Goal: Use online tool/utility: Utilize a website feature to perform a specific function

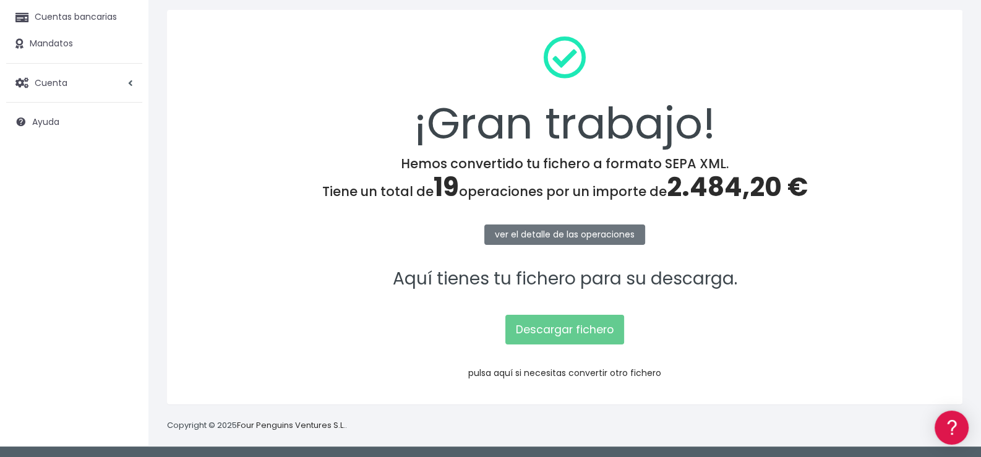
click at [573, 372] on link "pulsa aquí si necesitas convertir otro fichero" at bounding box center [564, 373] width 193 height 12
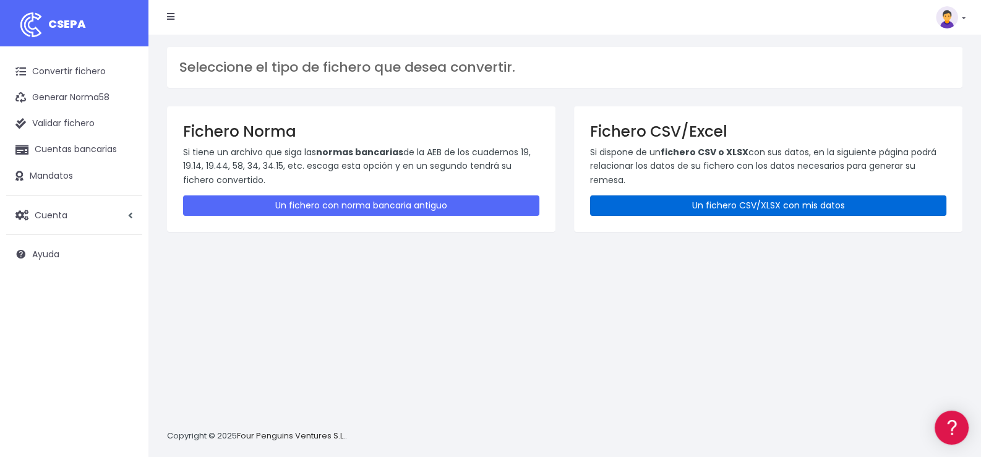
click at [727, 207] on link "Un fichero CSV/XLSX con mis datos" at bounding box center [768, 205] width 356 height 20
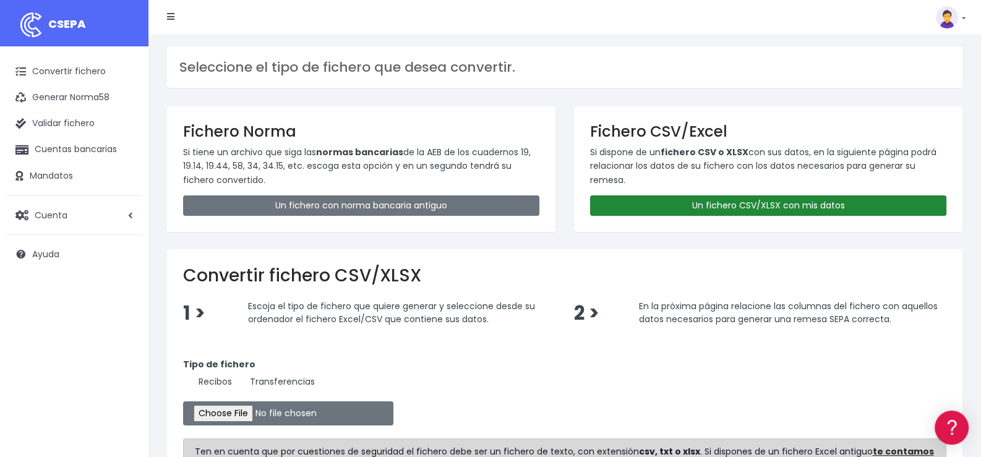
scroll to position [123, 0]
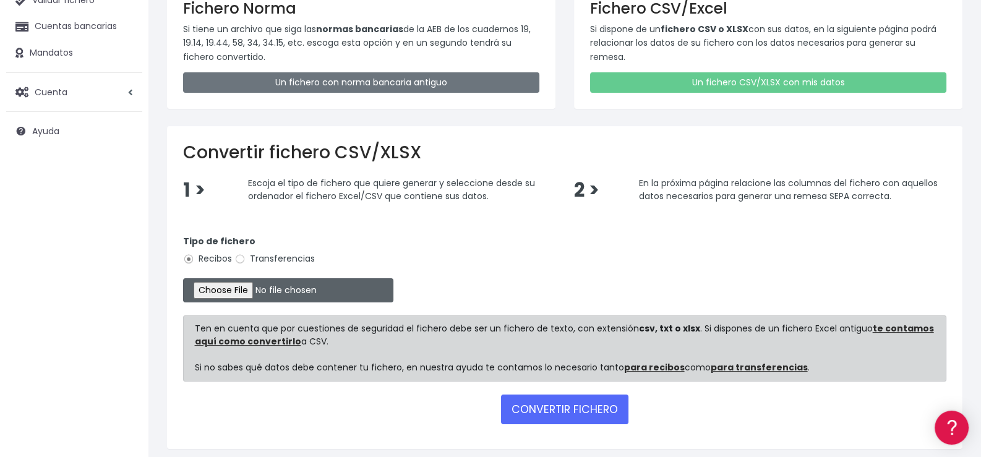
click at [252, 290] on input "file" at bounding box center [288, 290] width 210 height 24
type input "C:\fakepath\01 - Aeropuerto Octubre.xlsx"
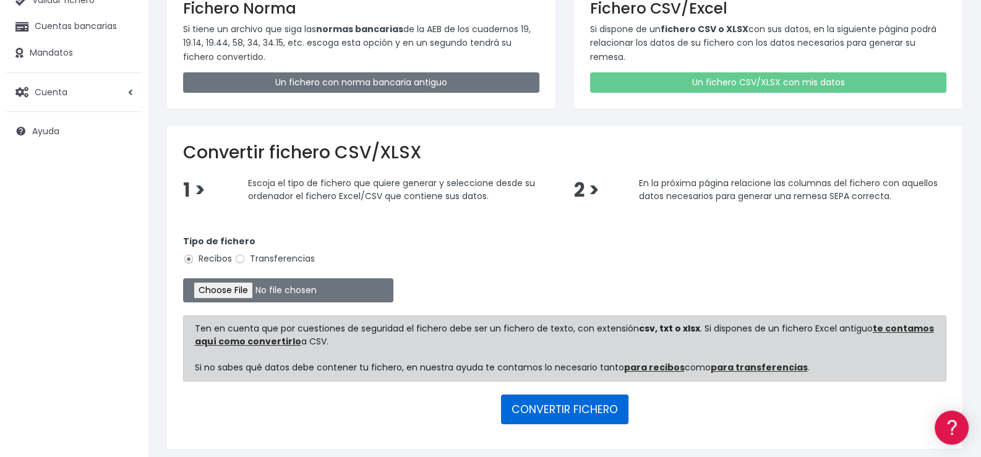
click at [568, 408] on button "CONVERTIR FICHERO" at bounding box center [564, 410] width 127 height 30
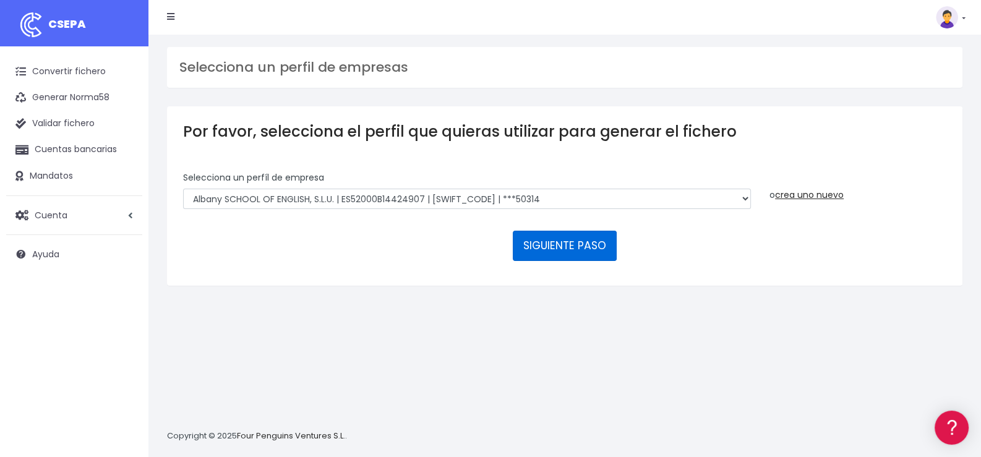
click at [565, 242] on button "SIGUIENTE PASO" at bounding box center [565, 246] width 104 height 30
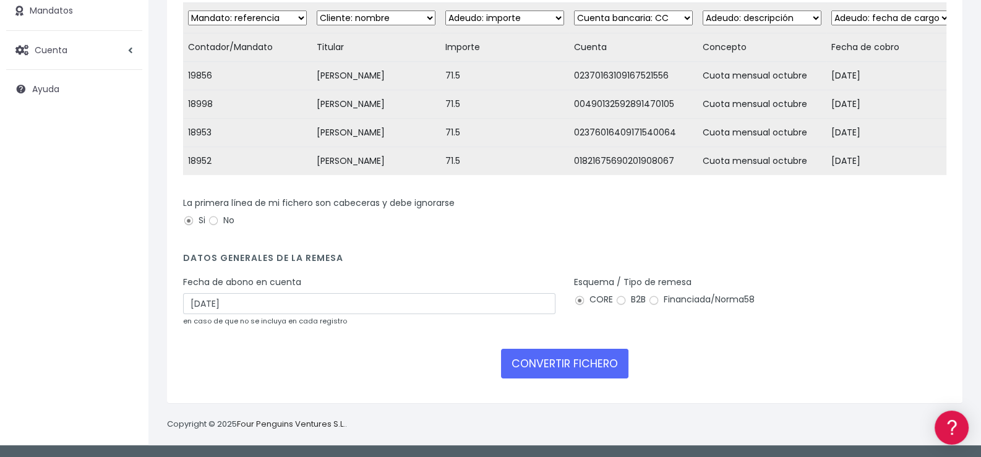
scroll to position [186, 0]
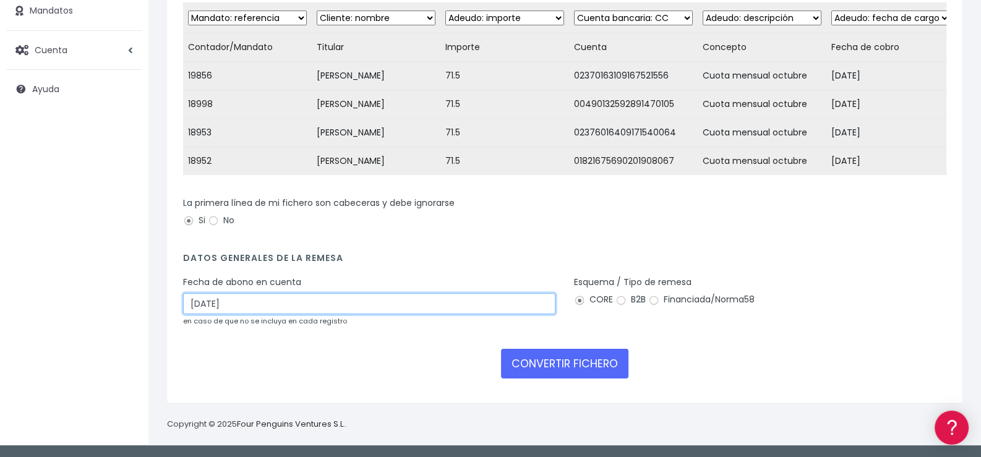
click at [343, 302] on input "01/10/2025" at bounding box center [369, 303] width 372 height 21
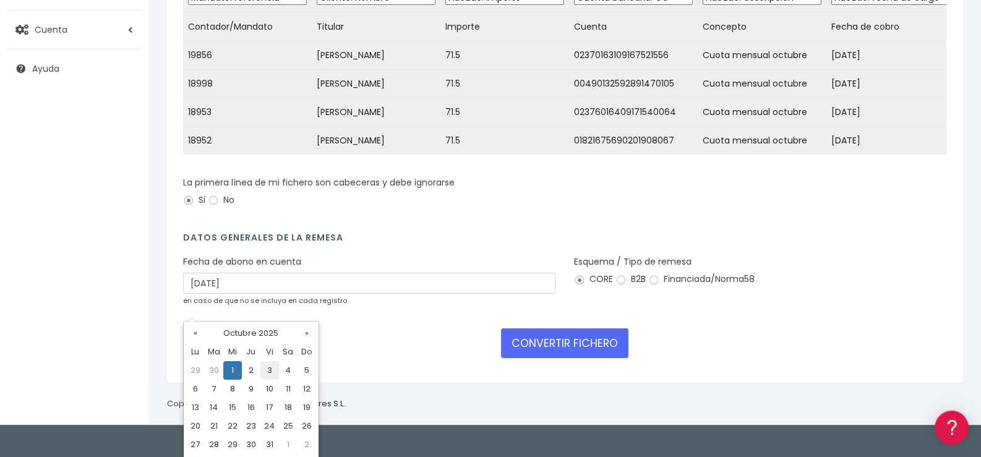
click at [271, 374] on td "3" at bounding box center [269, 370] width 19 height 19
type input "03/10/2025"
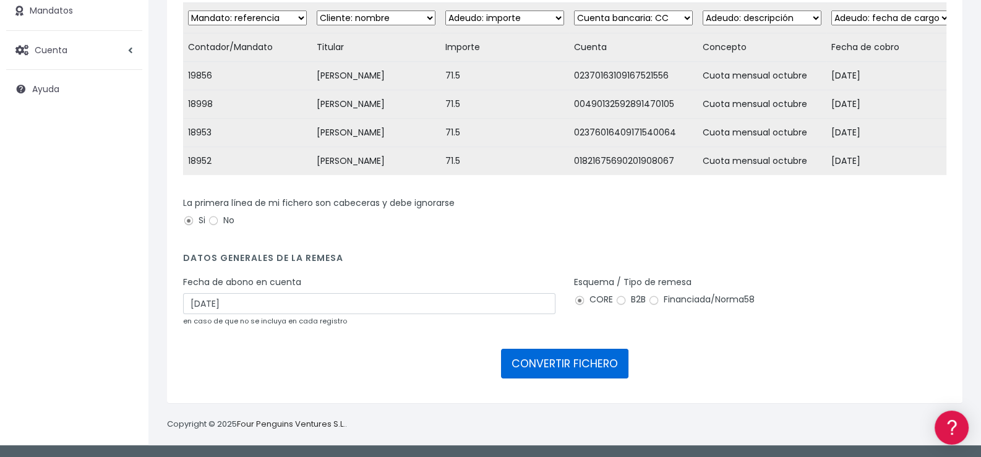
click at [551, 365] on button "CONVERTIR FICHERO" at bounding box center [564, 364] width 127 height 30
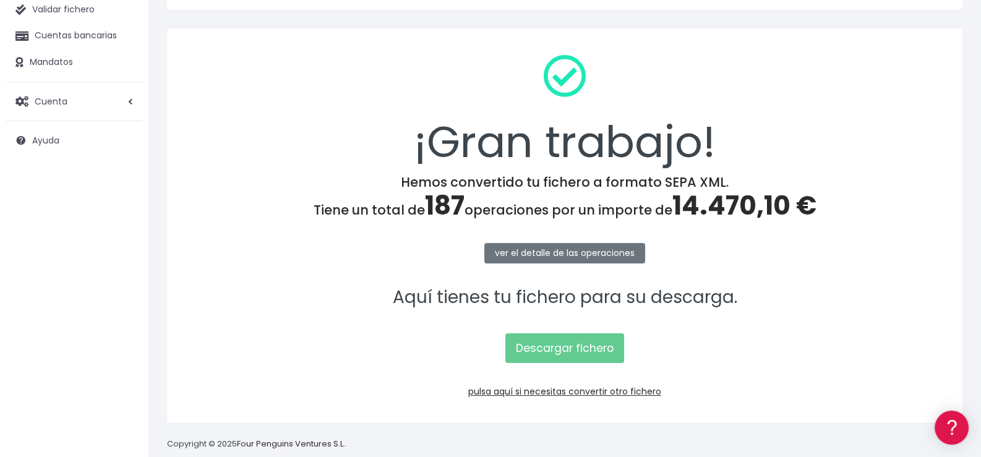
scroll to position [132, 0]
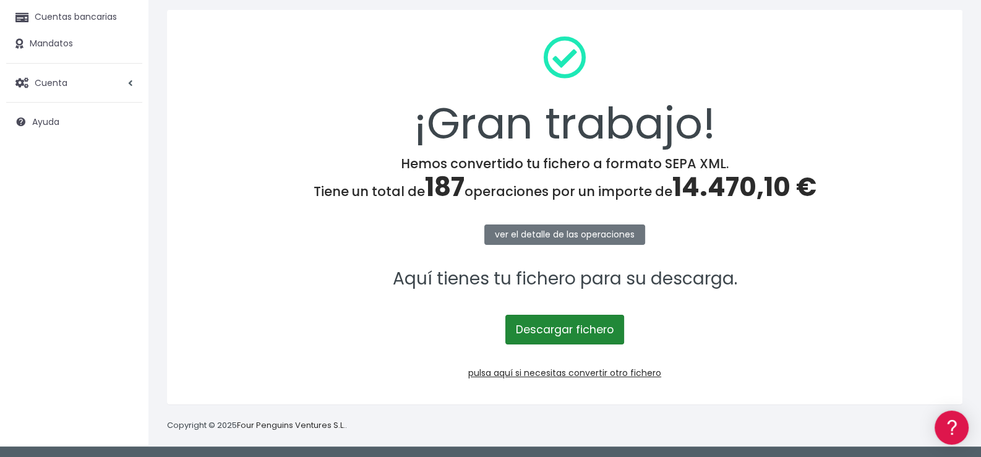
click at [568, 330] on link "Descargar fichero" at bounding box center [564, 330] width 119 height 30
click at [936, 255] on div "¡Gran trabajo! Hemos convertido tu fichero a formato SEPA XML. Tiene un total d…" at bounding box center [564, 207] width 795 height 395
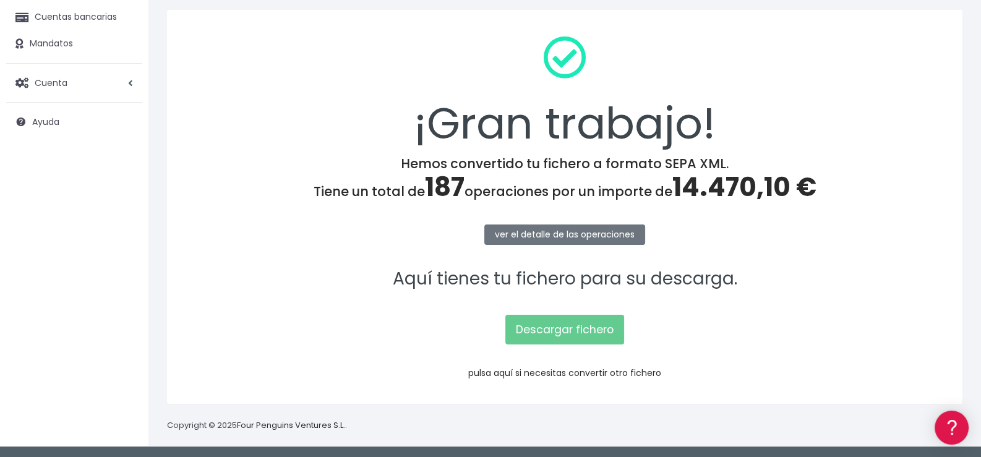
click at [563, 372] on link "pulsa aquí si necesitas convertir otro fichero" at bounding box center [564, 373] width 193 height 12
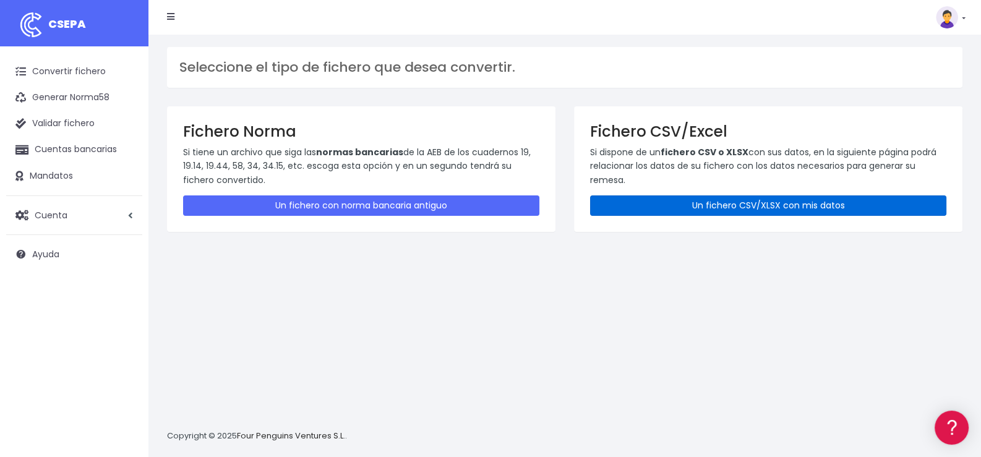
click at [761, 202] on link "Un fichero CSV/XLSX con mis datos" at bounding box center [768, 205] width 356 height 20
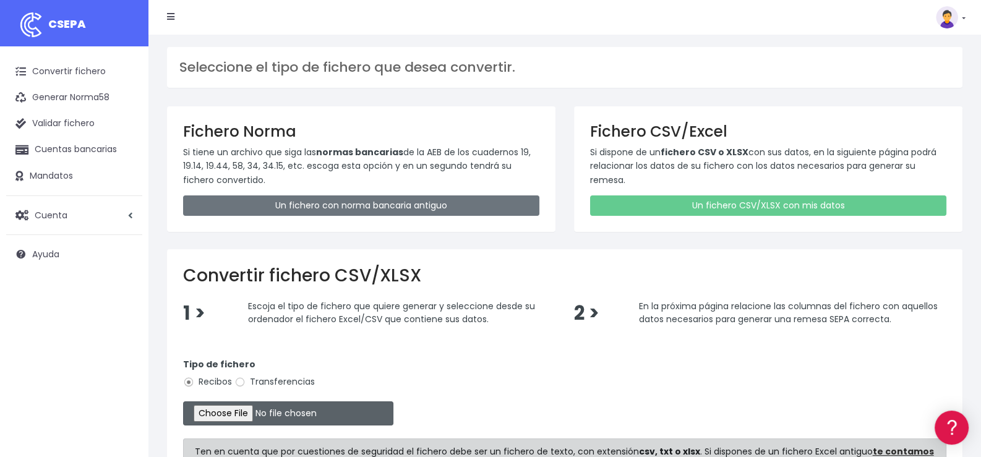
click at [266, 413] on input "file" at bounding box center [288, 413] width 210 height 24
type input "C:\fakepath\02 - Zoco Octubre.xlsx"
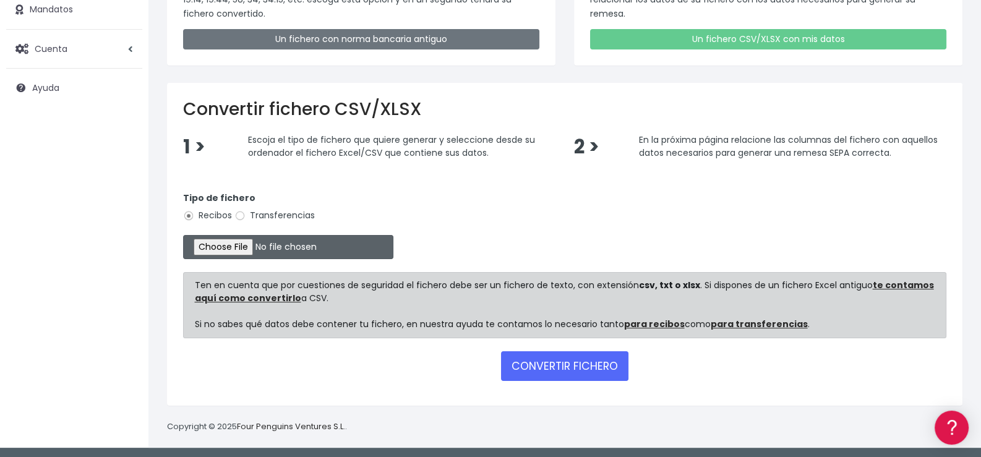
scroll to position [167, 0]
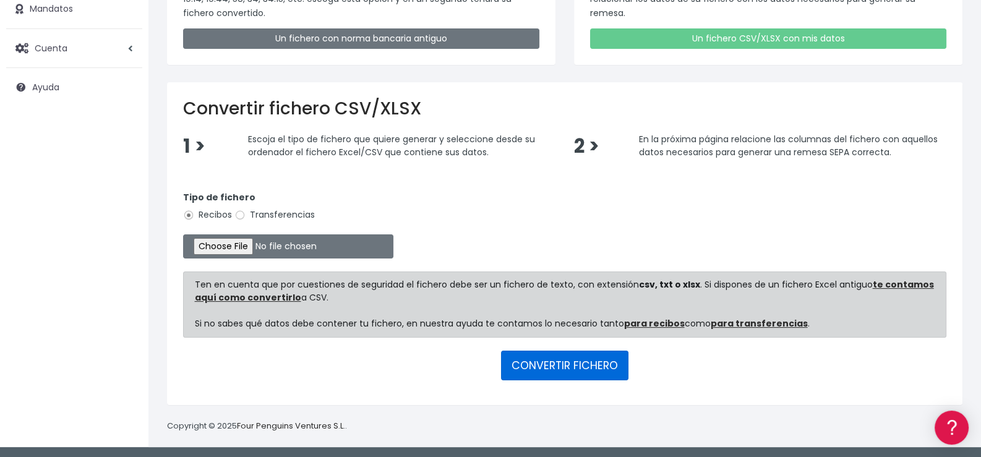
click at [554, 360] on button "CONVERTIR FICHERO" at bounding box center [564, 366] width 127 height 30
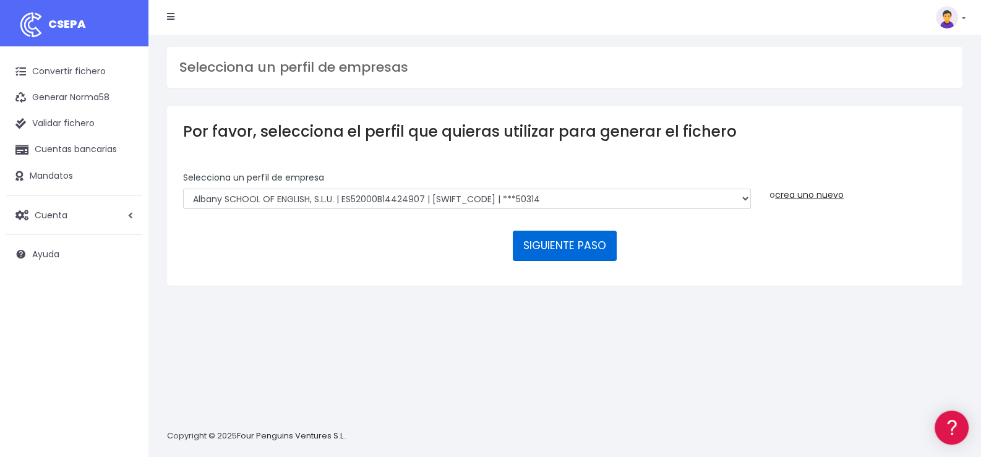
click at [562, 242] on button "SIGUIENTE PASO" at bounding box center [565, 246] width 104 height 30
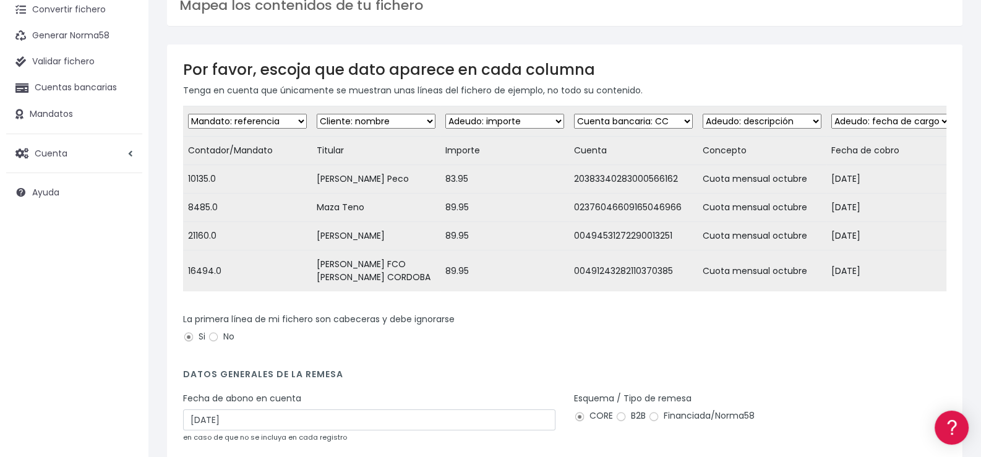
scroll to position [173, 0]
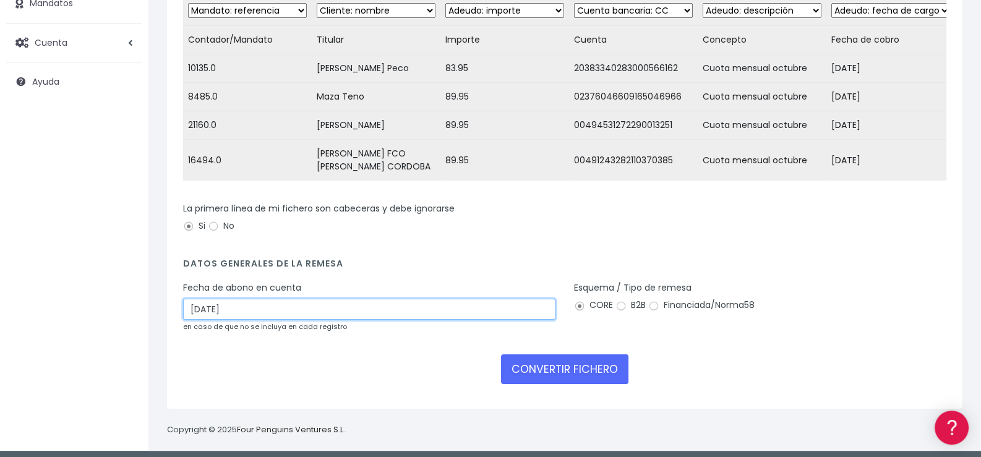
click at [328, 311] on input "01/10/2025" at bounding box center [369, 309] width 372 height 21
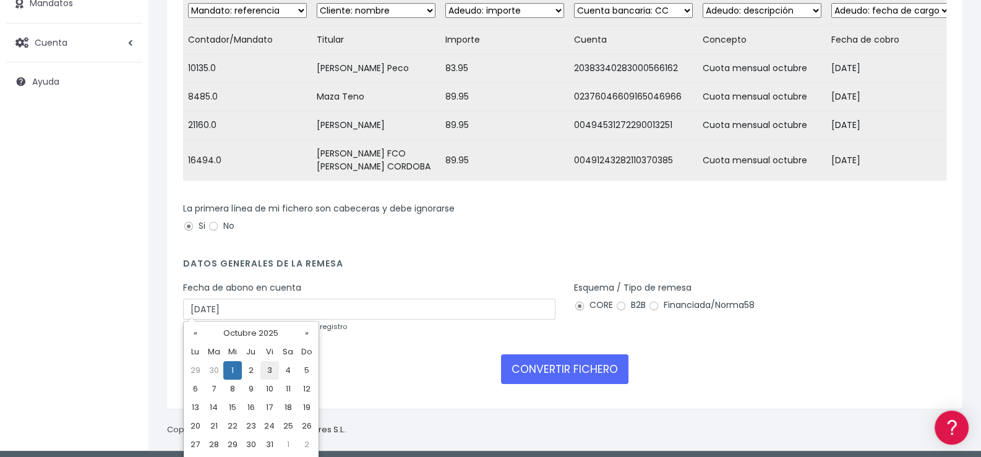
click at [269, 369] on td "3" at bounding box center [269, 370] width 19 height 19
type input "03/10/2025"
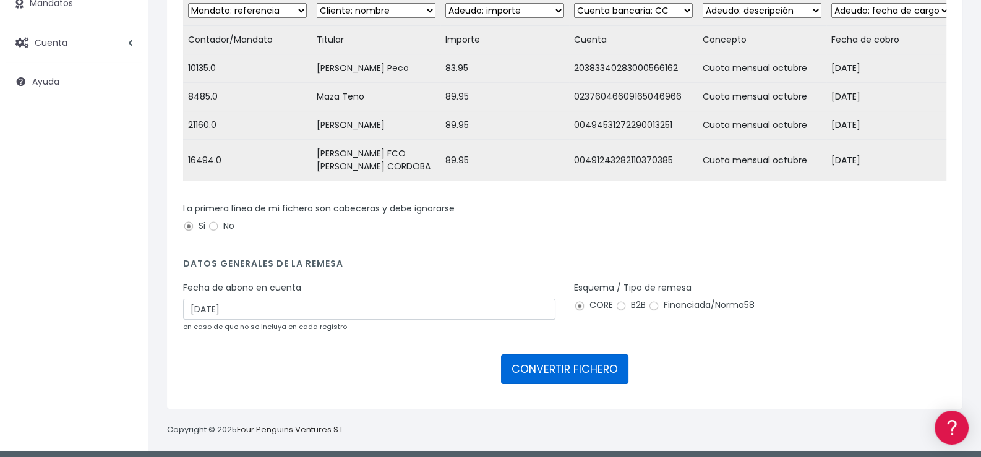
click at [570, 371] on button "CONVERTIR FICHERO" at bounding box center [564, 369] width 127 height 30
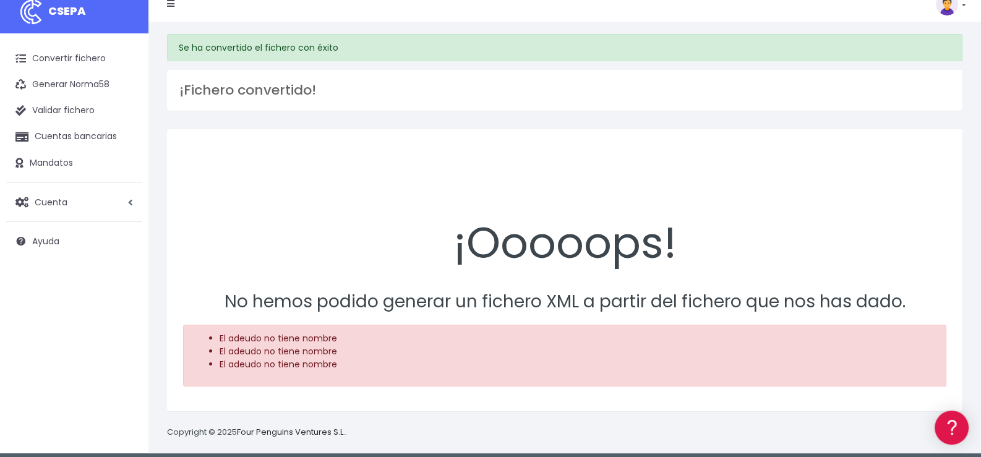
scroll to position [20, 0]
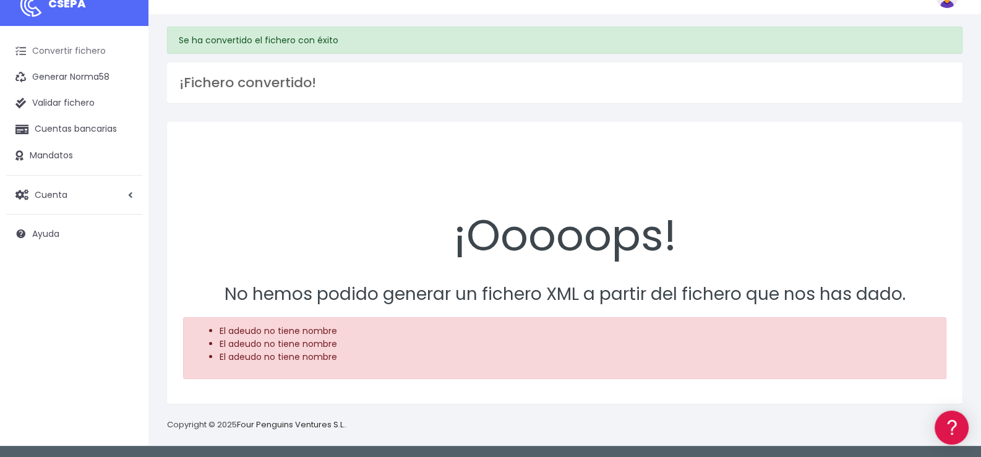
click at [68, 54] on link "Convertir fichero" at bounding box center [74, 51] width 136 height 26
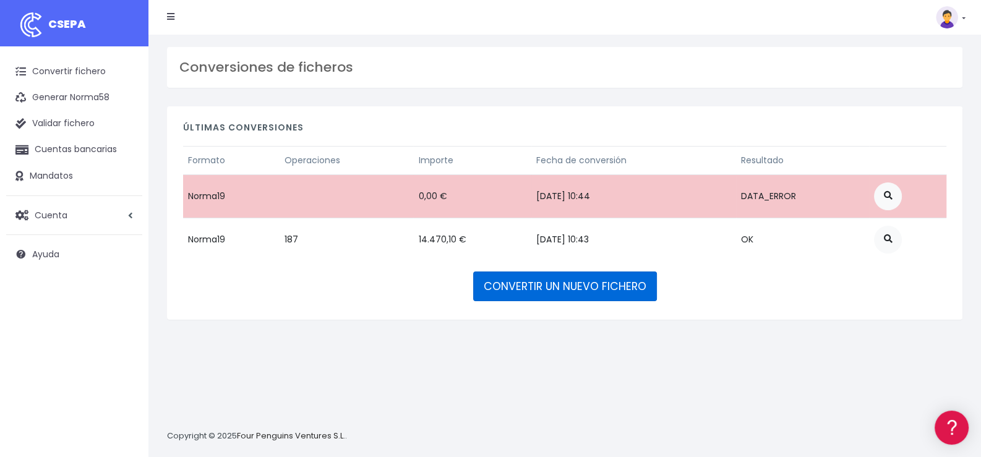
click at [569, 282] on link "CONVERTIR UN NUEVO FICHERO" at bounding box center [565, 287] width 184 height 30
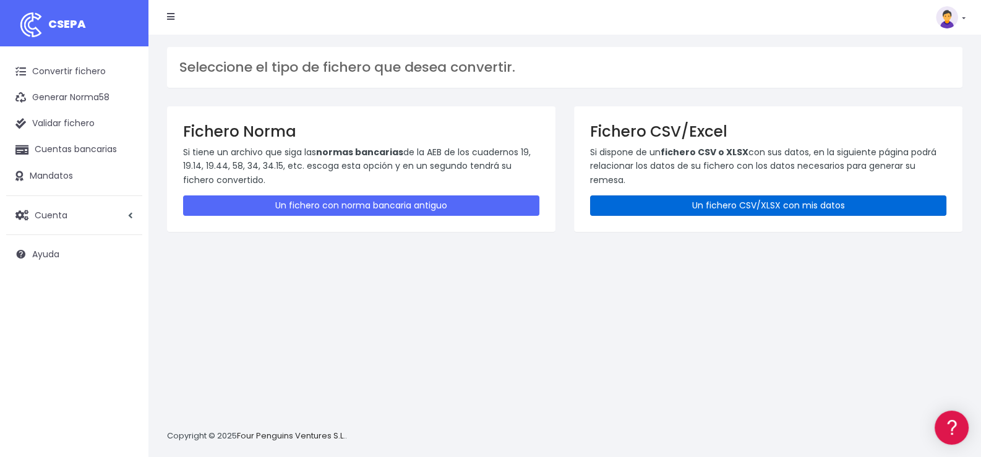
click at [773, 207] on link "Un fichero CSV/XLSX con mis datos" at bounding box center [768, 205] width 356 height 20
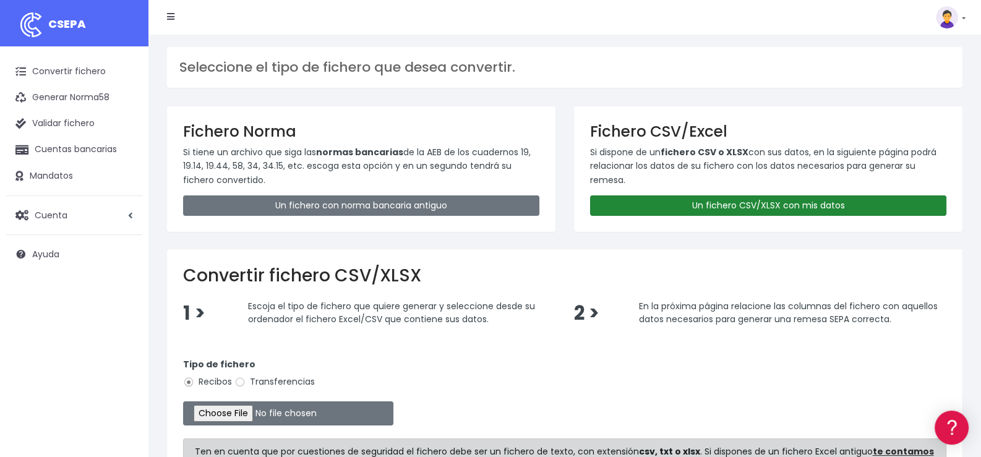
scroll to position [167, 0]
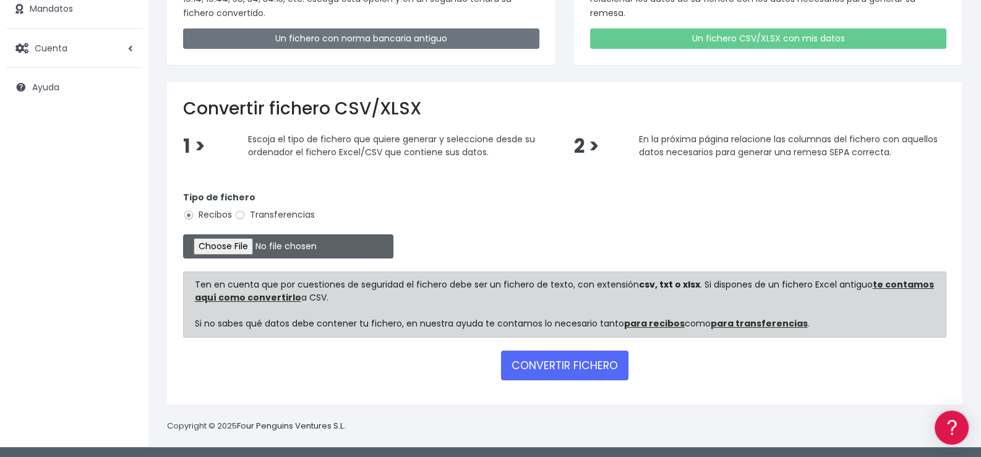
click at [248, 245] on input "file" at bounding box center [288, 246] width 210 height 24
type input "C:\fakepath\02 - Zoco Octubre.xlsx"
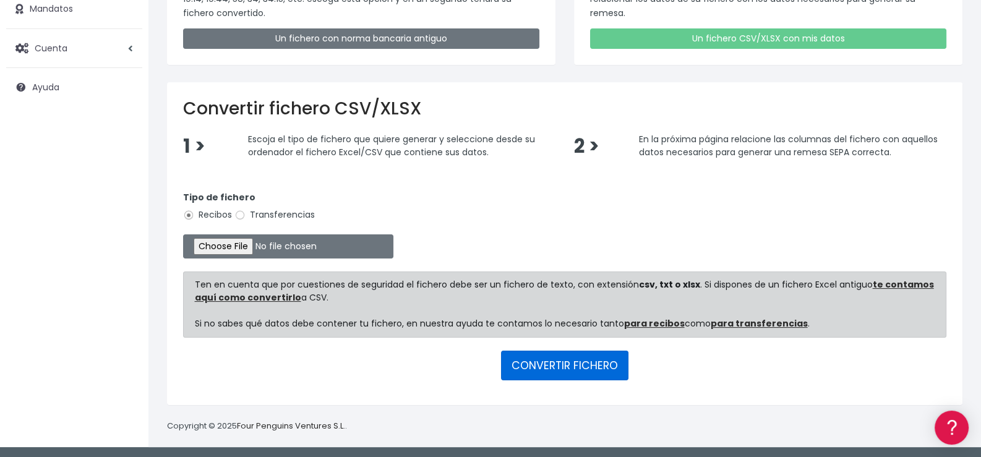
click at [569, 365] on button "CONVERTIR FICHERO" at bounding box center [564, 366] width 127 height 30
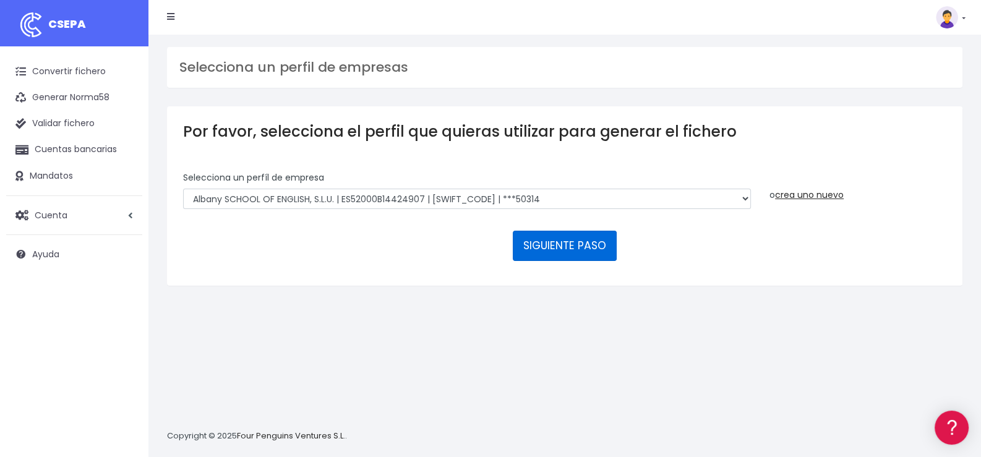
click at [535, 241] on button "SIGUIENTE PASO" at bounding box center [565, 246] width 104 height 30
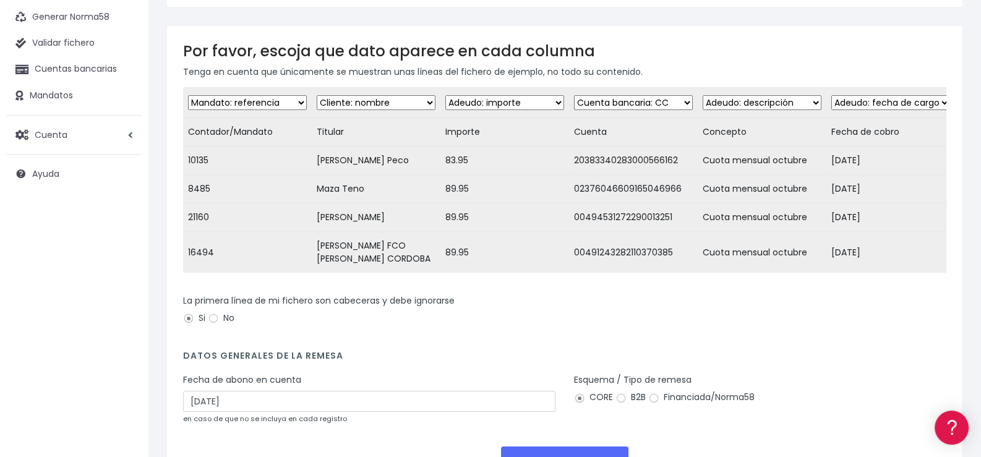
scroll to position [173, 0]
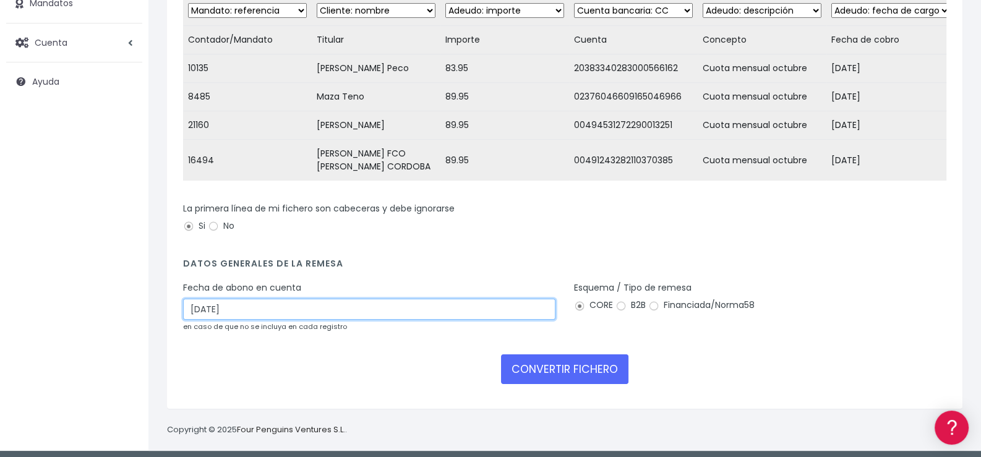
click at [323, 300] on input "01/10/2025" at bounding box center [369, 309] width 372 height 21
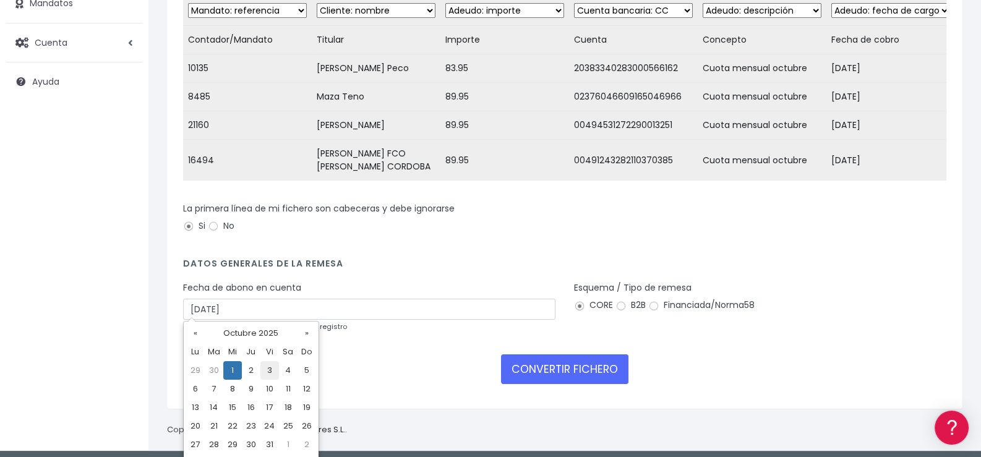
click at [272, 369] on td "3" at bounding box center [269, 370] width 19 height 19
type input "[DATE]"
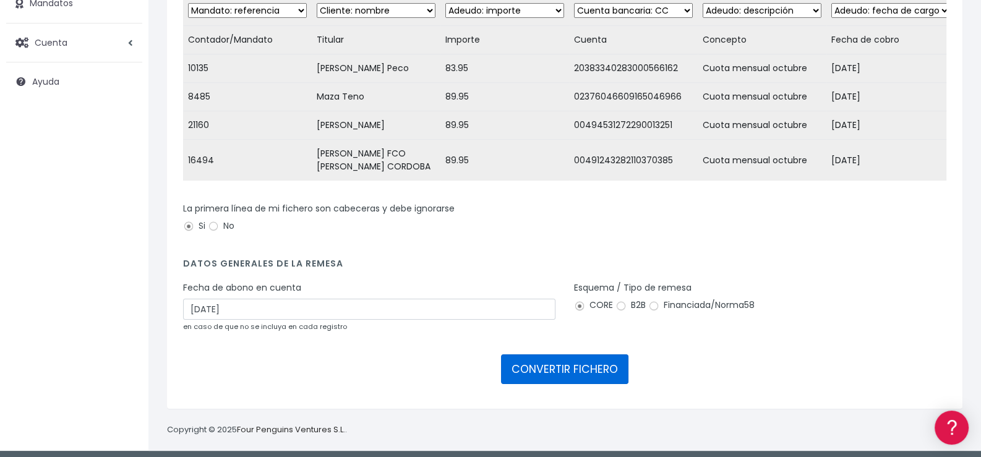
click at [569, 362] on button "CONVERTIR FICHERO" at bounding box center [564, 369] width 127 height 30
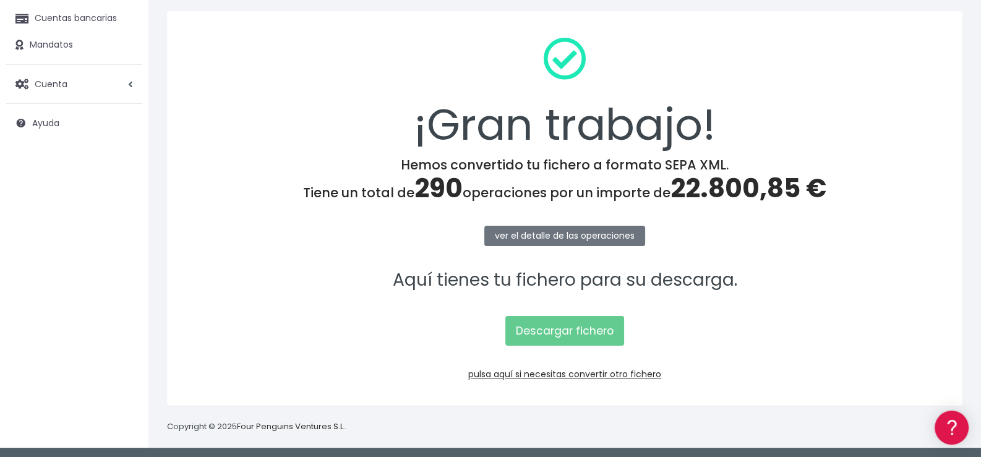
scroll to position [132, 0]
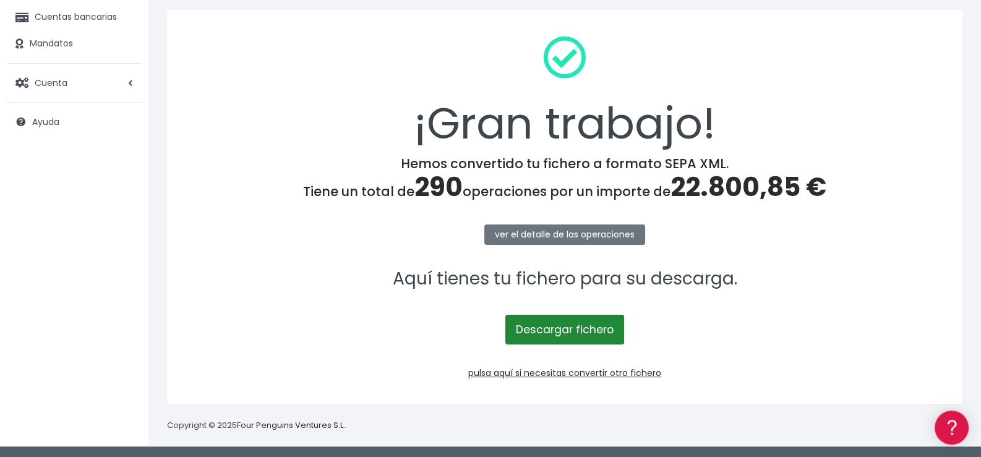
click at [588, 327] on link "Descargar fichero" at bounding box center [564, 330] width 119 height 30
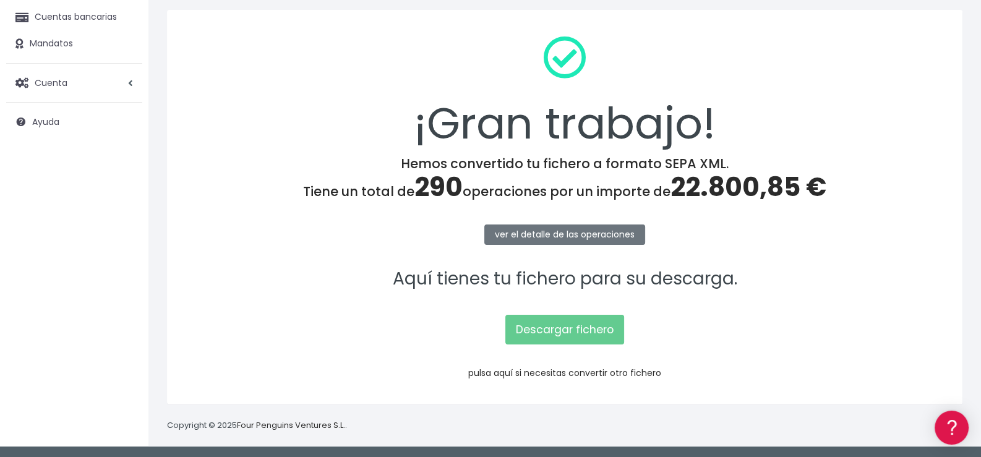
click at [568, 371] on link "pulsa aquí si necesitas convertir otro fichero" at bounding box center [564, 373] width 193 height 12
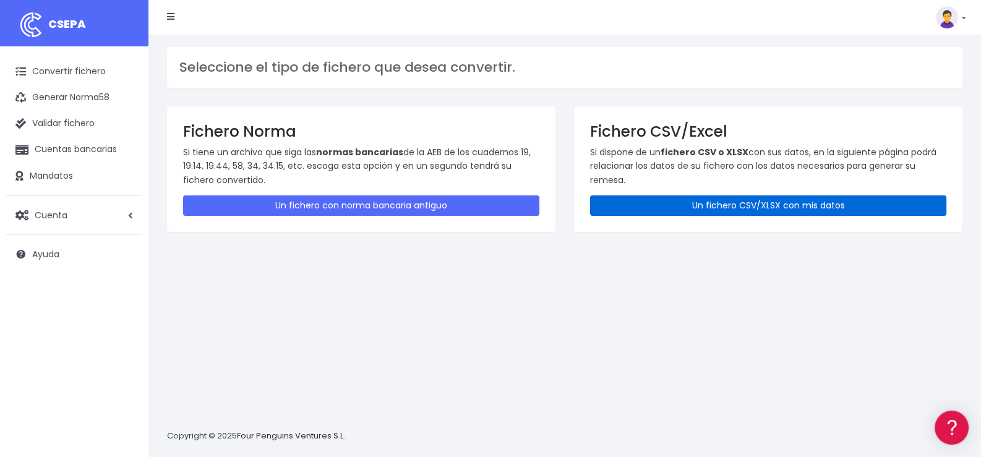
click at [785, 199] on link "Un fichero CSV/XLSX con mis datos" at bounding box center [768, 205] width 356 height 20
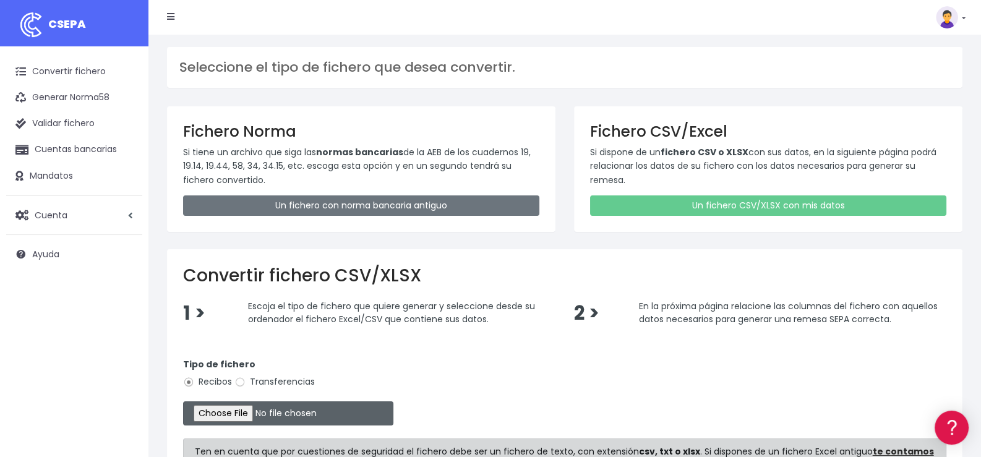
click at [262, 410] on input "file" at bounding box center [288, 413] width 210 height 24
type input "C:\fakepath\03 - Calasancio Octubre.xlsx"
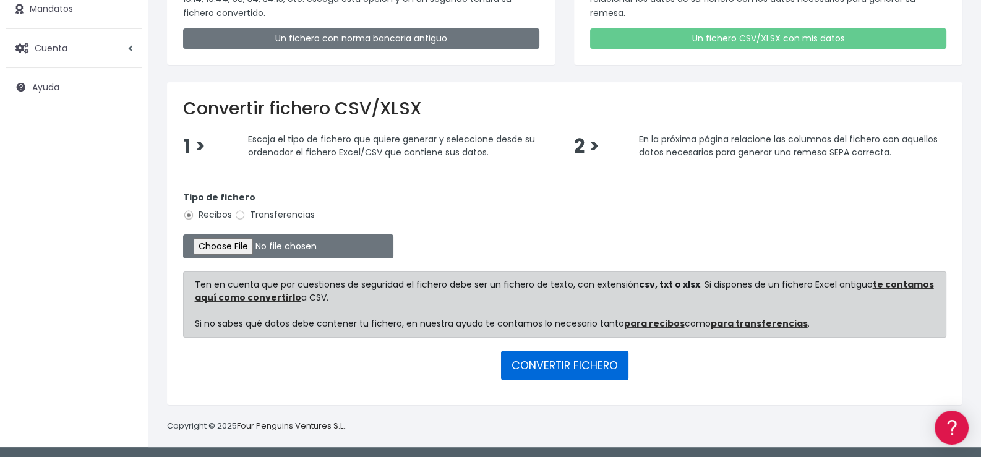
click at [570, 362] on button "CONVERTIR FICHERO" at bounding box center [564, 366] width 127 height 30
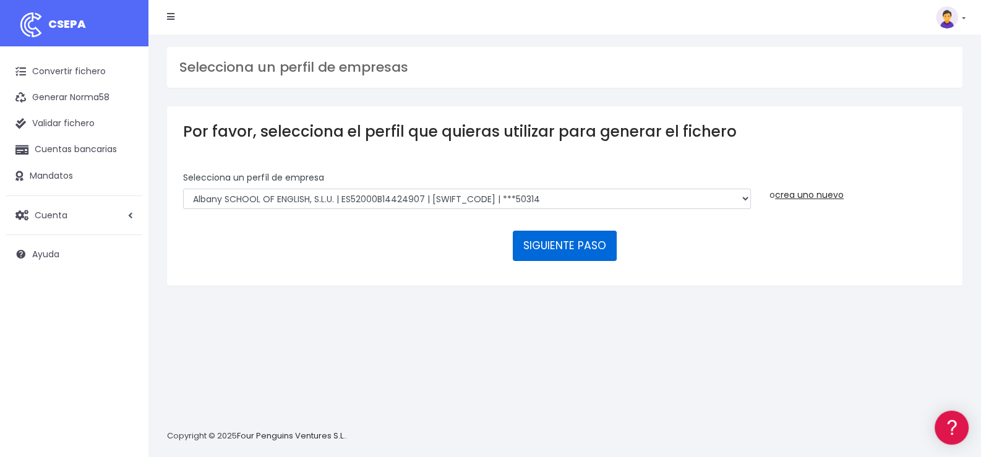
click at [555, 242] on button "SIGUIENTE PASO" at bounding box center [565, 246] width 104 height 30
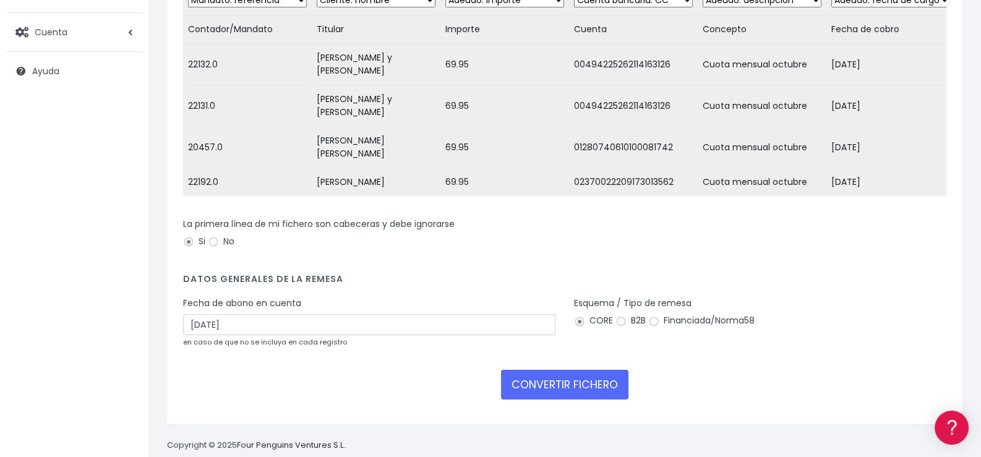
scroll to position [186, 0]
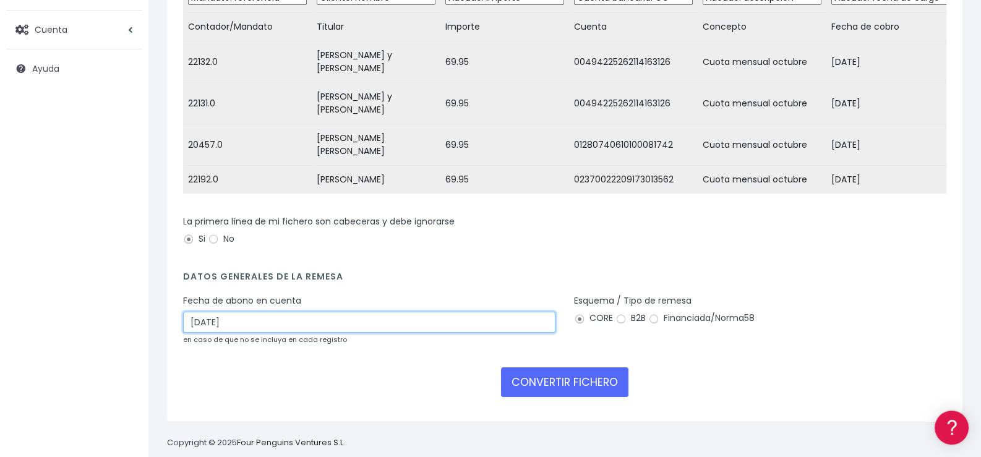
click at [297, 327] on input "[DATE]" at bounding box center [369, 322] width 372 height 21
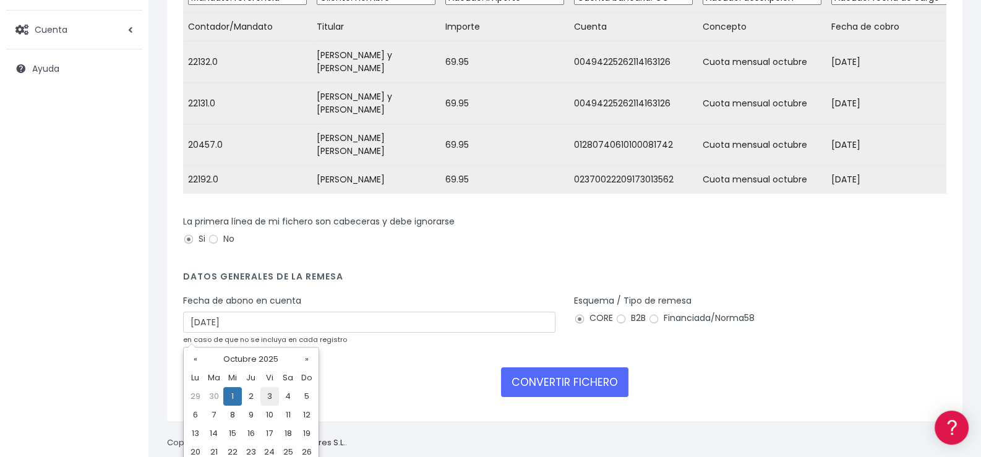
click at [267, 395] on td "3" at bounding box center [269, 396] width 19 height 19
type input "[DATE]"
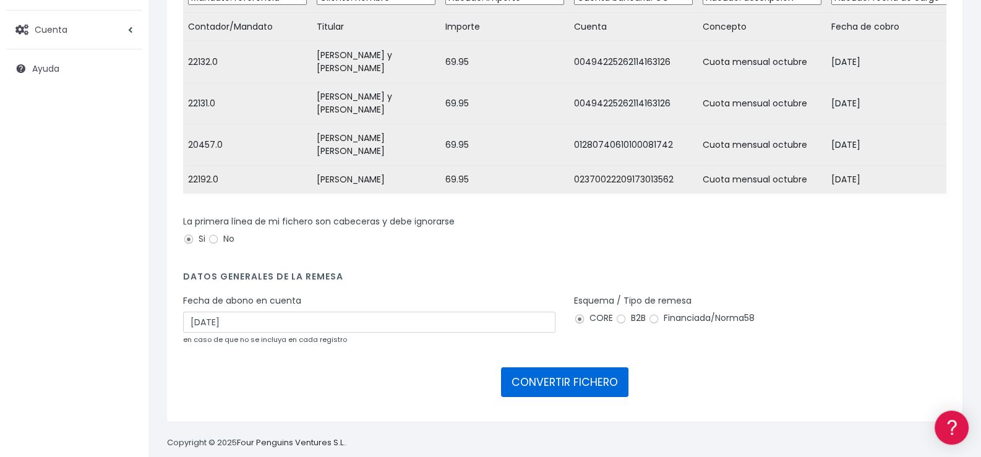
click at [575, 390] on button "CONVERTIR FICHERO" at bounding box center [564, 382] width 127 height 30
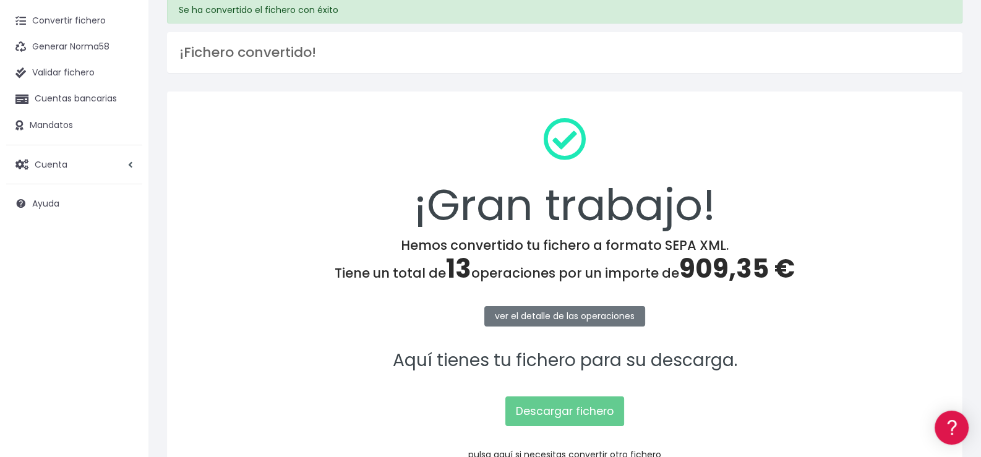
scroll to position [123, 0]
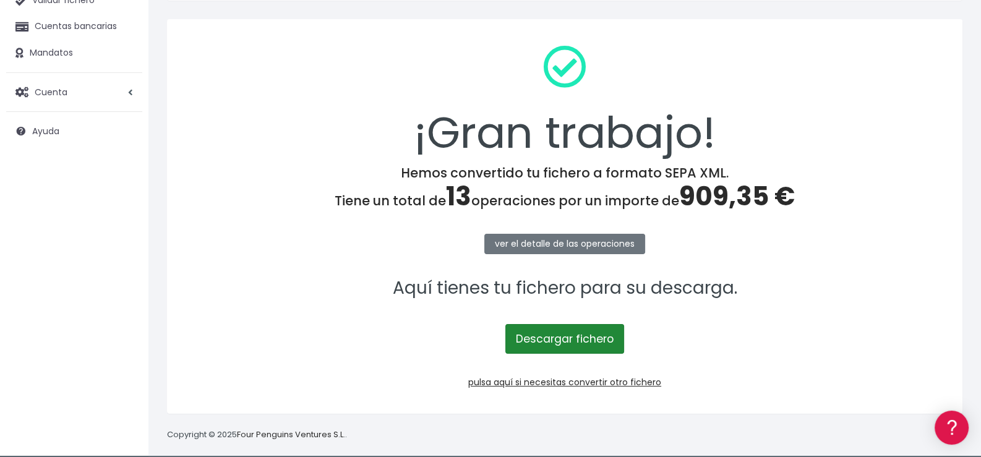
click at [567, 335] on link "Descargar fichero" at bounding box center [564, 339] width 119 height 30
click at [551, 398] on div "¡Gran trabajo! Hemos convertido tu fichero a formato SEPA XML. Tiene un total d…" at bounding box center [564, 216] width 795 height 395
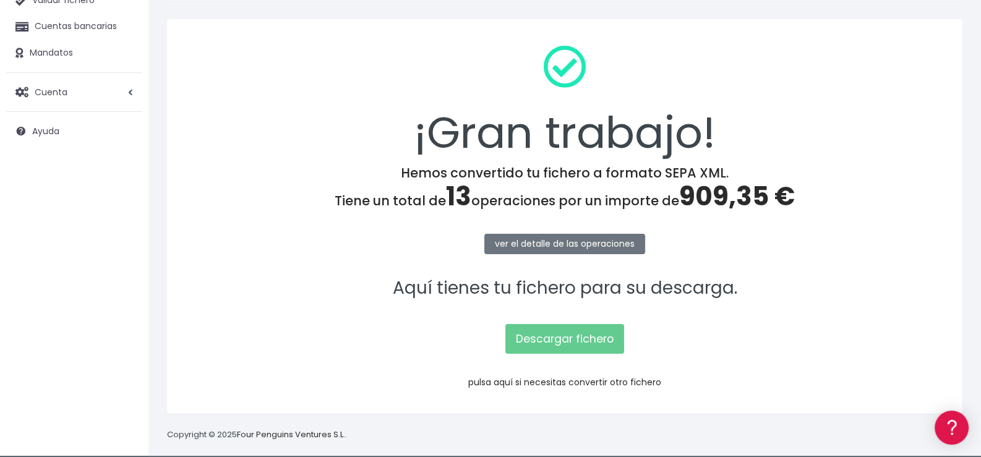
click at [567, 379] on link "pulsa aquí si necesitas convertir otro fichero" at bounding box center [564, 382] width 193 height 12
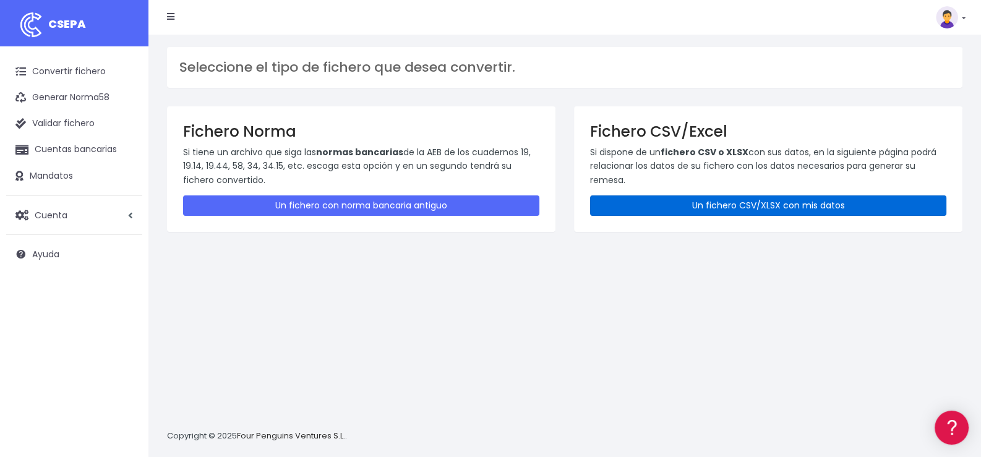
click at [775, 203] on link "Un fichero CSV/XLSX con mis datos" at bounding box center [768, 205] width 356 height 20
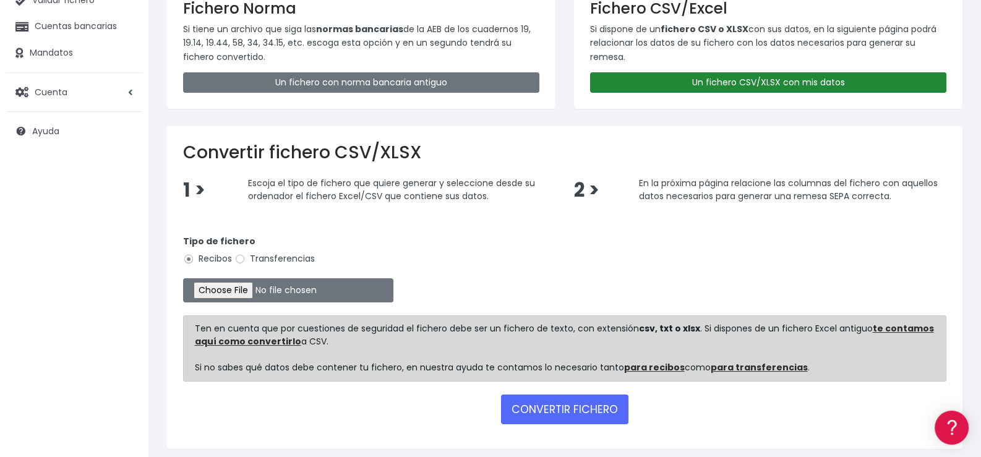
scroll to position [123, 0]
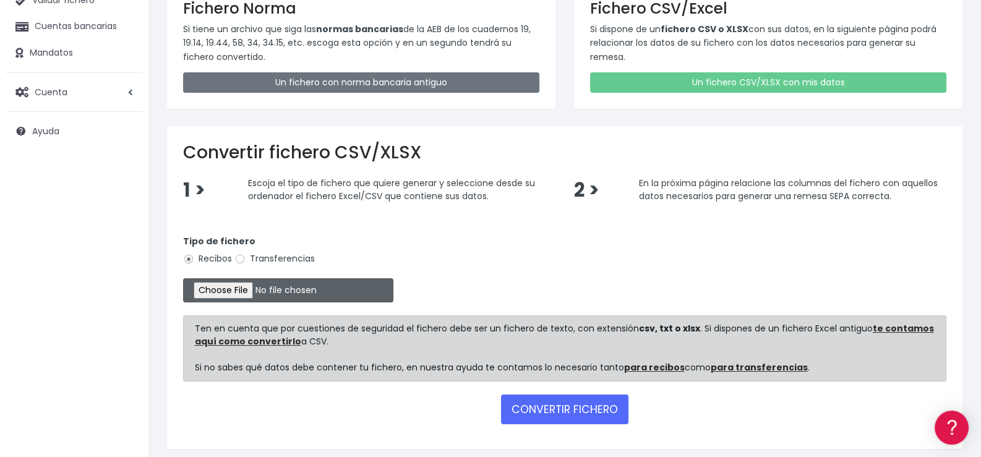
click at [255, 292] on input "file" at bounding box center [288, 290] width 210 height 24
type input "C:\fakepath\04 - Mercedarias Octubre.xlsx"
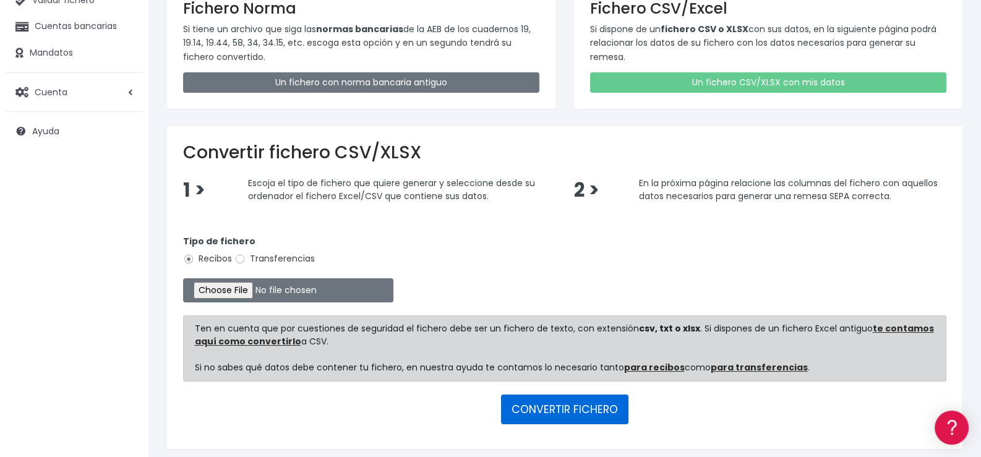
click at [551, 405] on button "CONVERTIR FICHERO" at bounding box center [564, 410] width 127 height 30
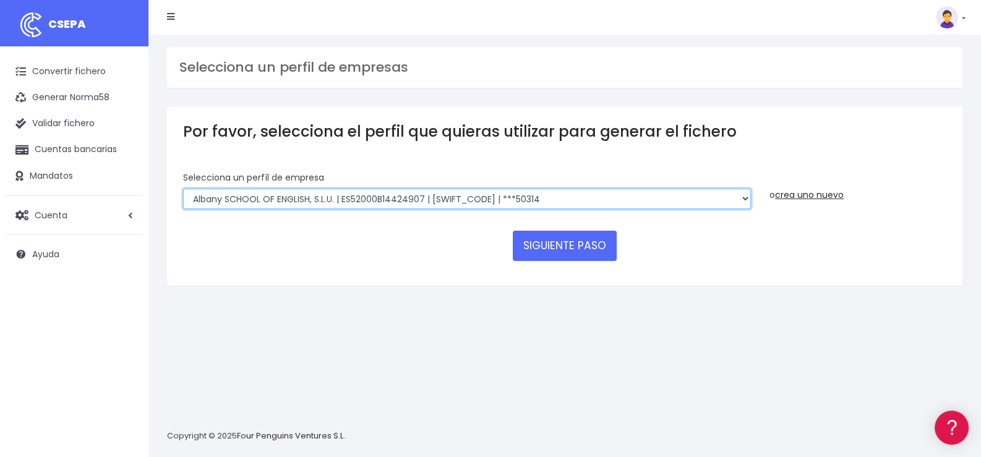
click at [294, 196] on select "Albany SCHOOL OF ENGLISH, S.L.U. | ES52000B14424907 | BSABESBBXXX | ***50314 Ro…" at bounding box center [467, 199] width 568 height 21
click at [302, 197] on select "Albany SCHOOL OF ENGLISH, S.L.U. | ES52000B14424907 | BSABESBBXXX | ***50314 Ro…" at bounding box center [467, 199] width 568 height 21
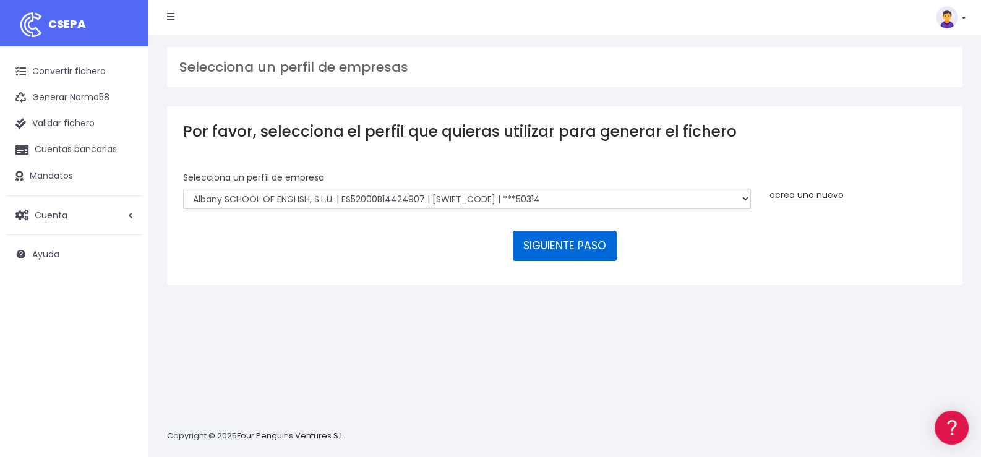
click at [560, 243] on button "SIGUIENTE PASO" at bounding box center [565, 246] width 104 height 30
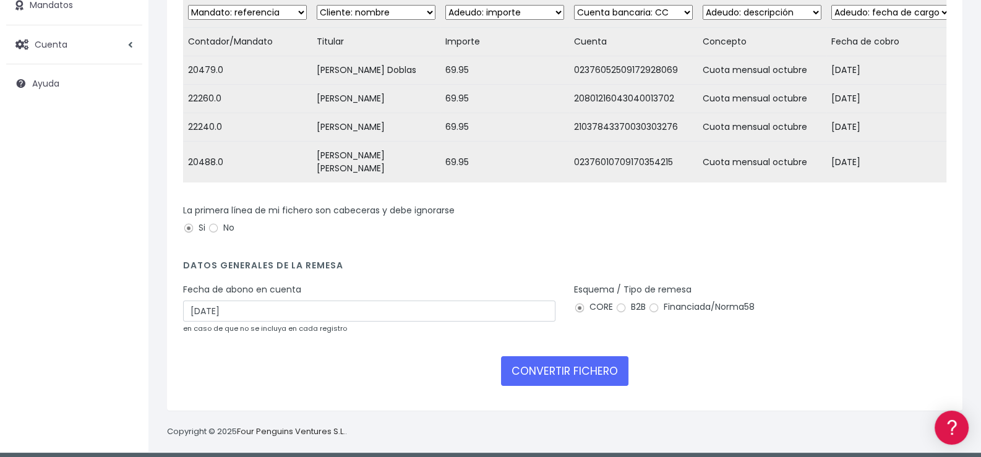
scroll to position [173, 0]
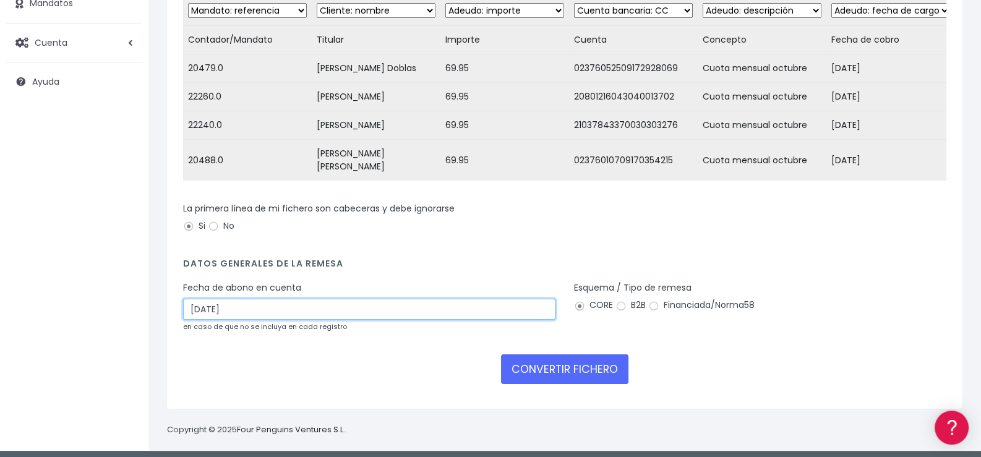
click at [273, 310] on input "[DATE]" at bounding box center [369, 309] width 372 height 21
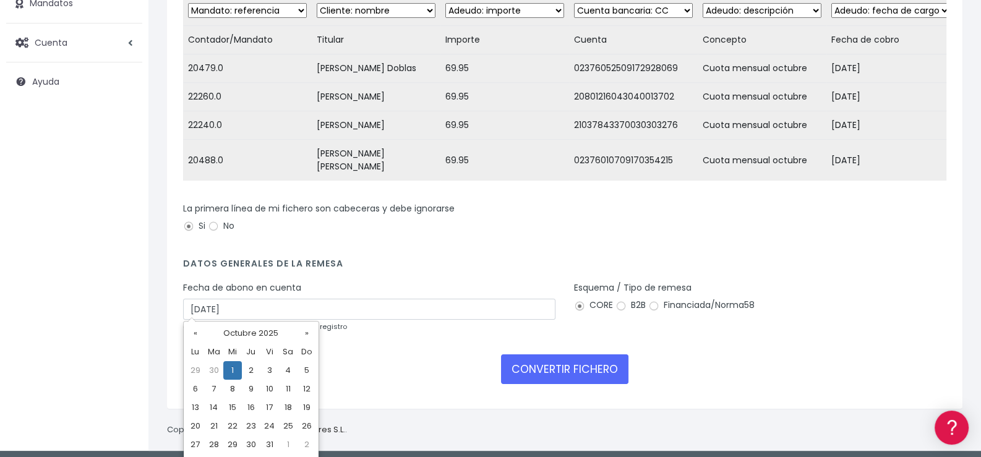
drag, startPoint x: 270, startPoint y: 371, endPoint x: 279, endPoint y: 367, distance: 9.2
click at [270, 371] on td "3" at bounding box center [269, 370] width 19 height 19
type input "03/10/2025"
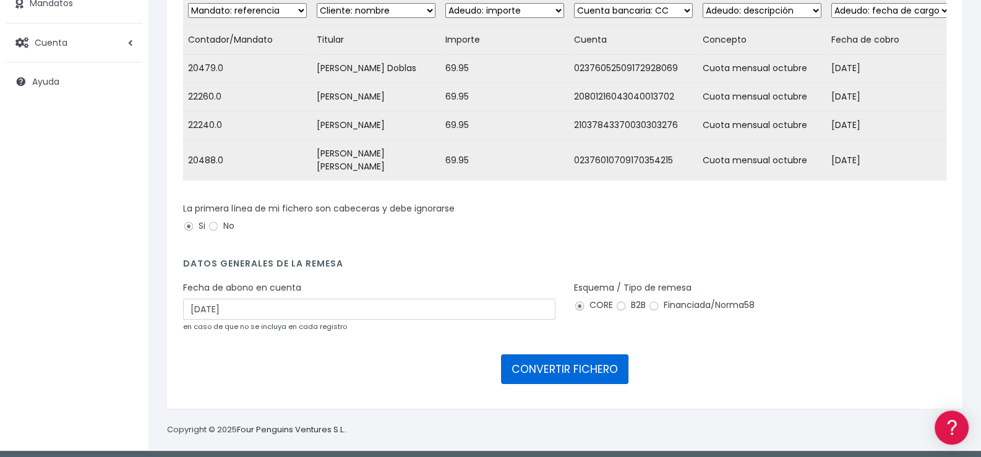
click at [567, 361] on button "CONVERTIR FICHERO" at bounding box center [564, 369] width 127 height 30
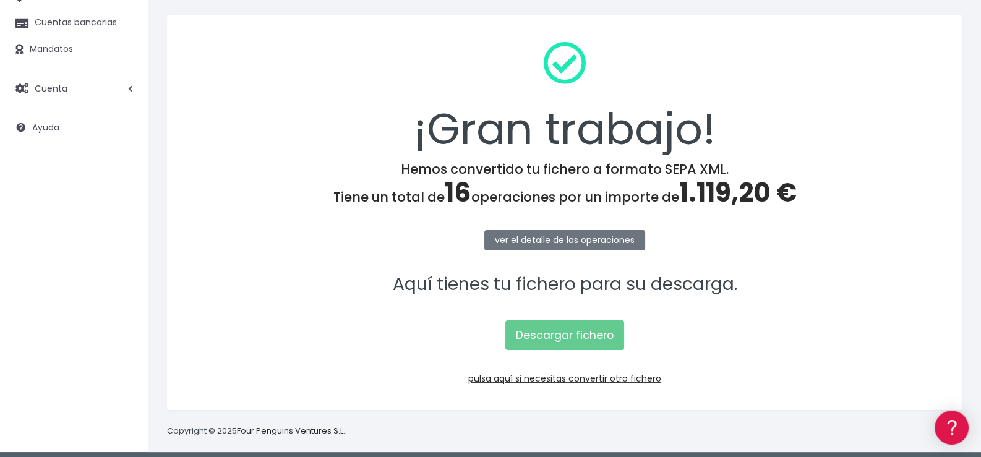
scroll to position [132, 0]
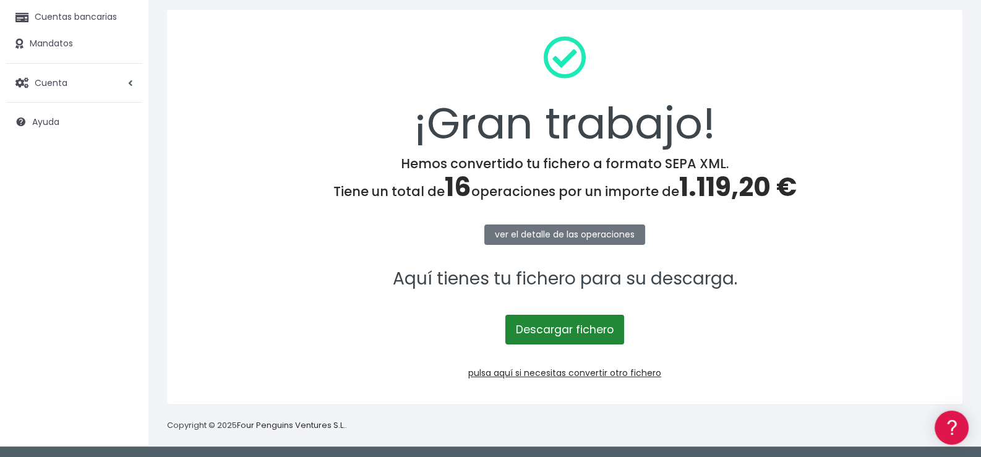
click at [575, 326] on link "Descargar fichero" at bounding box center [564, 330] width 119 height 30
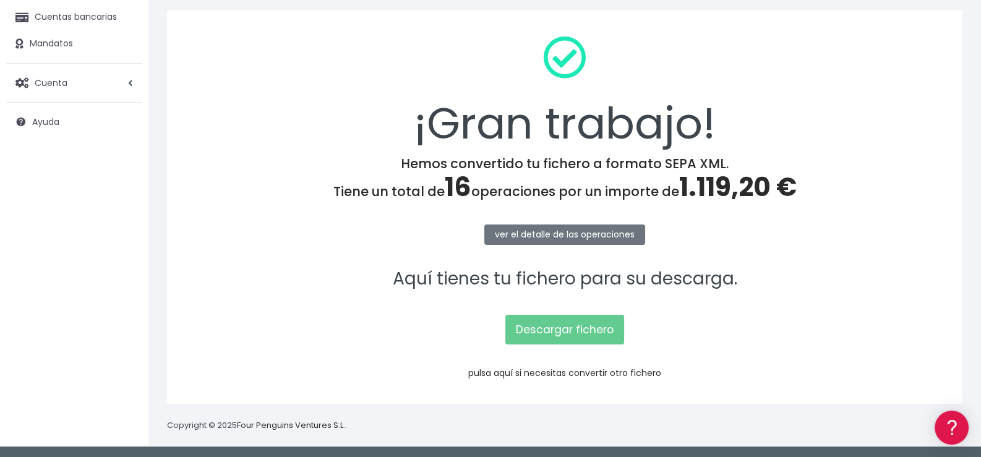
click at [563, 373] on link "pulsa aquí si necesitas convertir otro fichero" at bounding box center [564, 373] width 193 height 12
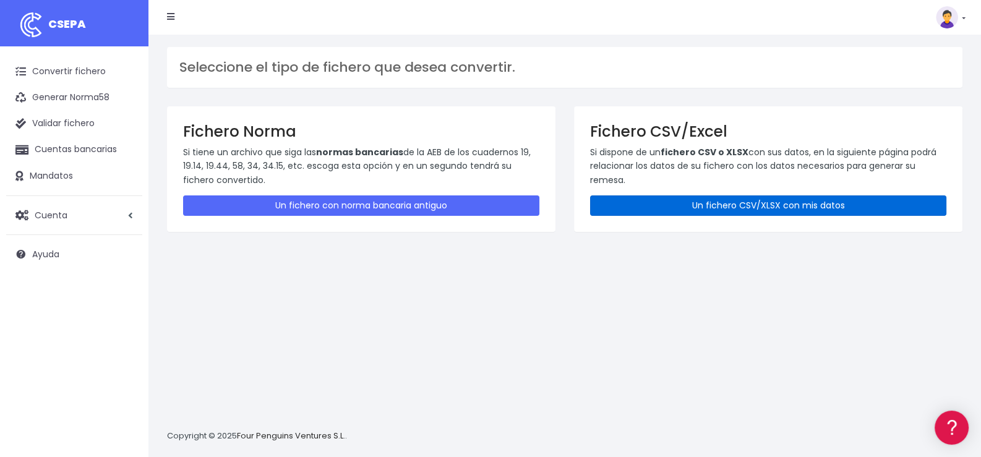
click at [770, 207] on link "Un fichero CSV/XLSX con mis datos" at bounding box center [768, 205] width 356 height 20
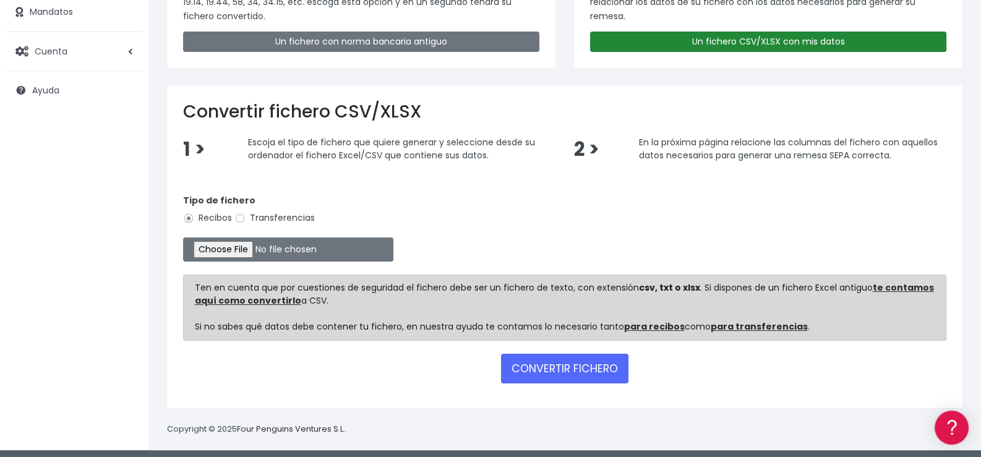
scroll to position [167, 0]
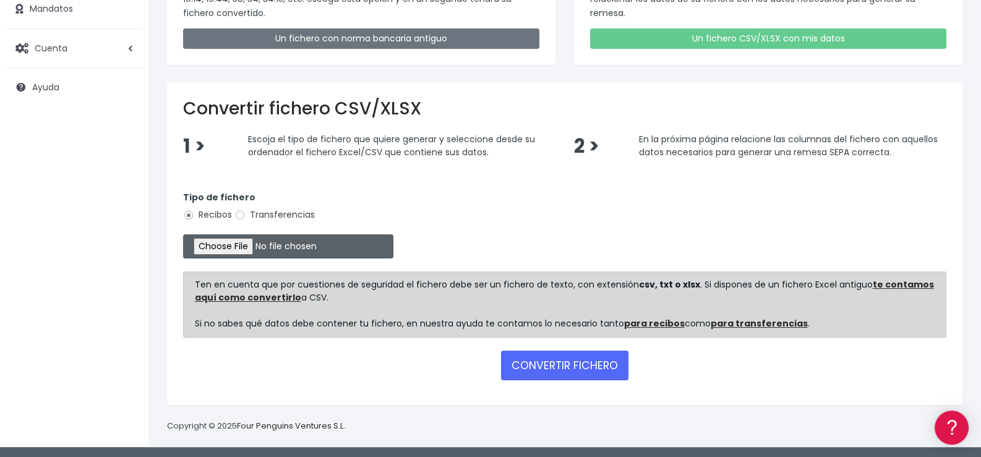
click at [264, 246] on input "file" at bounding box center [288, 246] width 210 height 24
type input "C:\fakepath\05 - La Merced Octubre.xlsx"
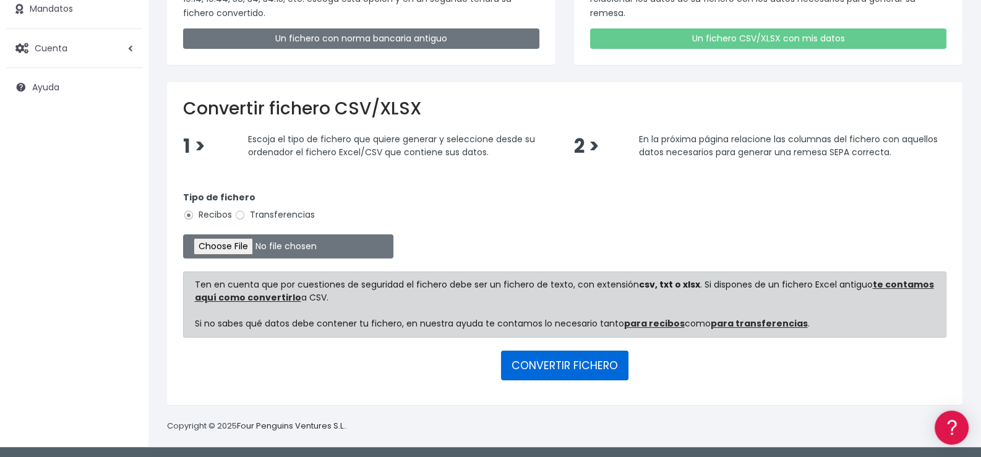
click at [565, 362] on button "CONVERTIR FICHERO" at bounding box center [564, 366] width 127 height 30
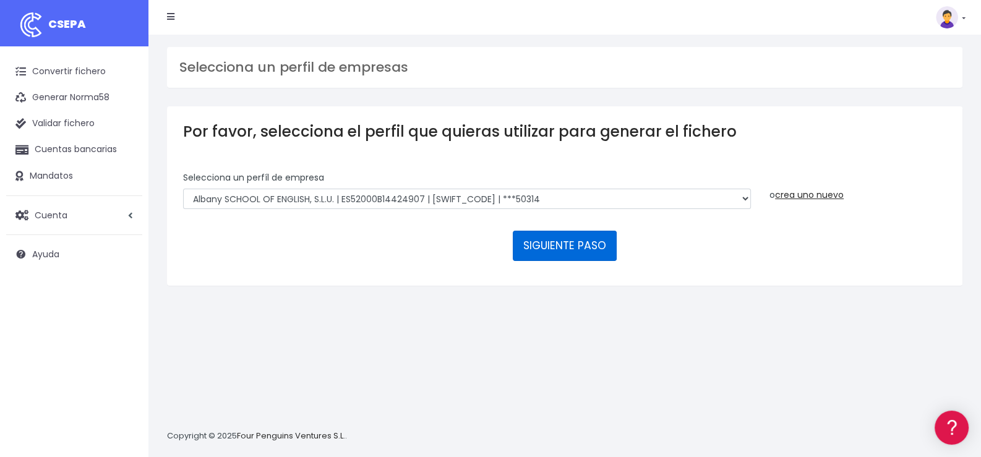
click at [551, 241] on button "SIGUIENTE PASO" at bounding box center [565, 246] width 104 height 30
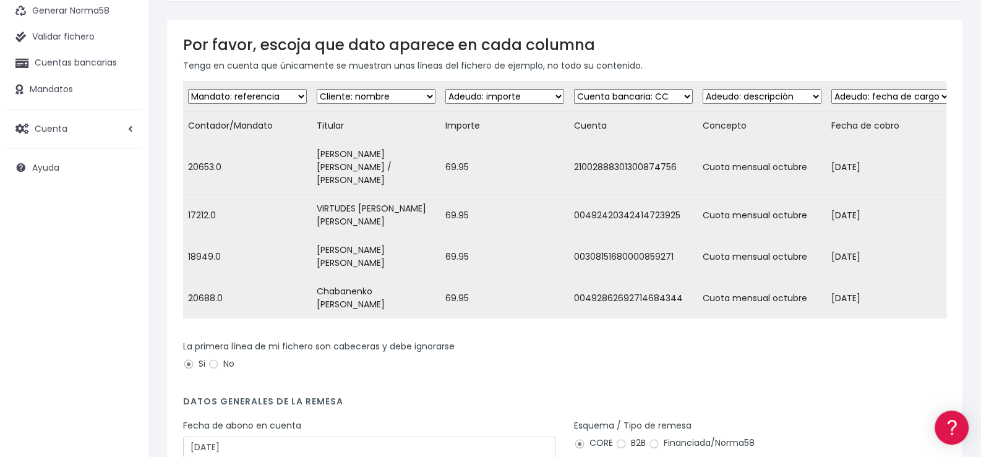
scroll to position [199, 0]
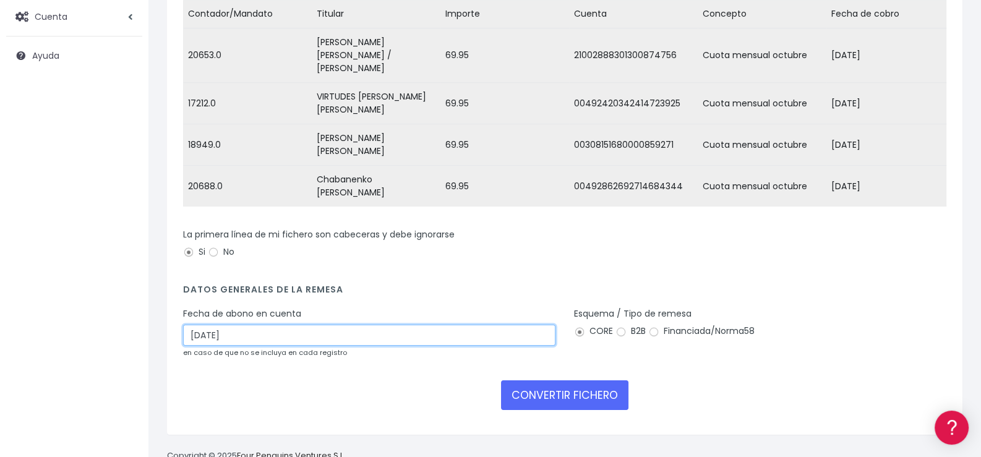
click at [294, 325] on input "01/10/2025" at bounding box center [369, 335] width 372 height 21
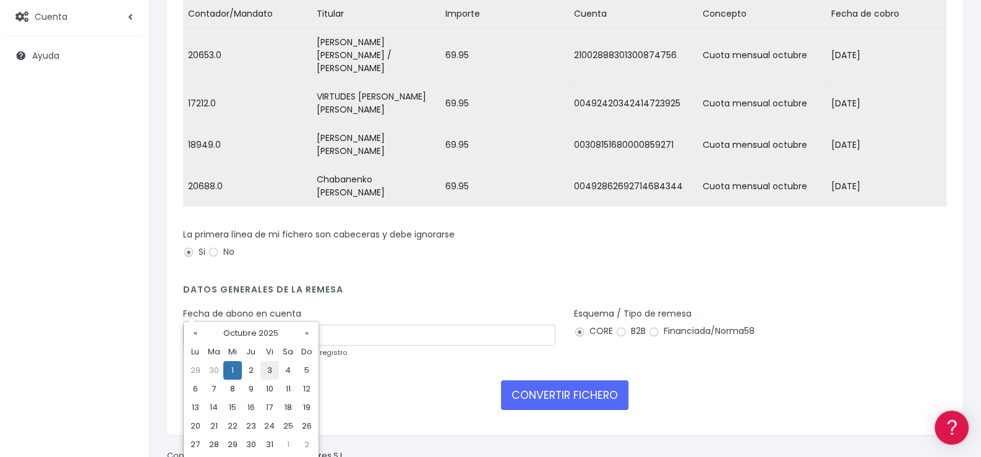
click at [270, 372] on td "3" at bounding box center [269, 370] width 19 height 19
type input "03/10/2025"
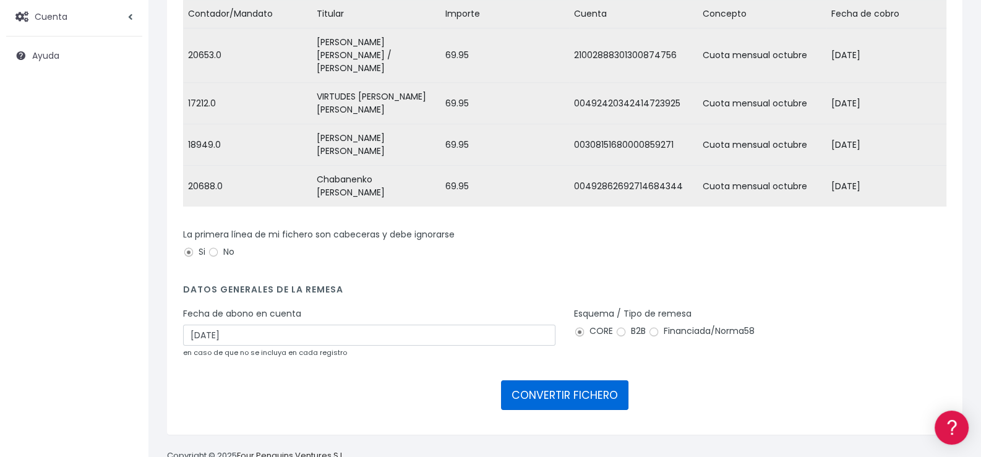
click at [578, 380] on button "CONVERTIR FICHERO" at bounding box center [564, 395] width 127 height 30
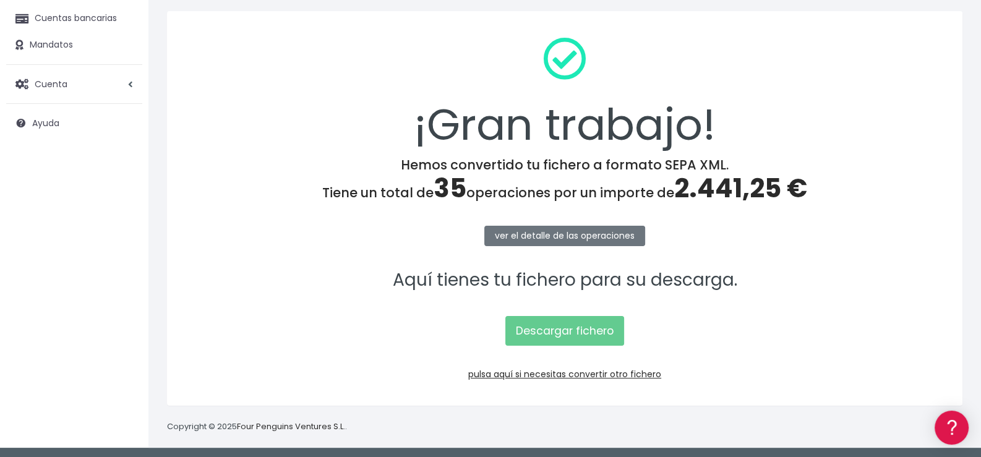
scroll to position [132, 0]
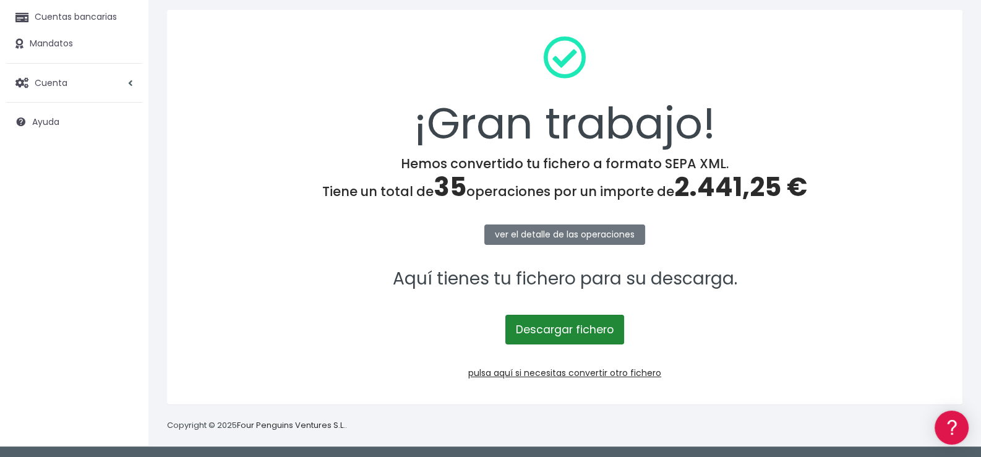
click at [574, 330] on link "Descargar fichero" at bounding box center [564, 330] width 119 height 30
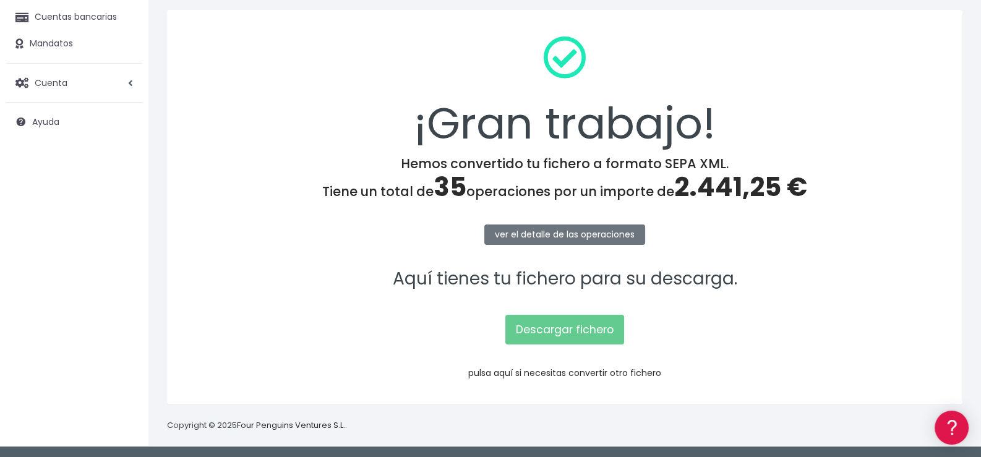
click at [571, 369] on link "pulsa aquí si necesitas convertir otro fichero" at bounding box center [564, 373] width 193 height 12
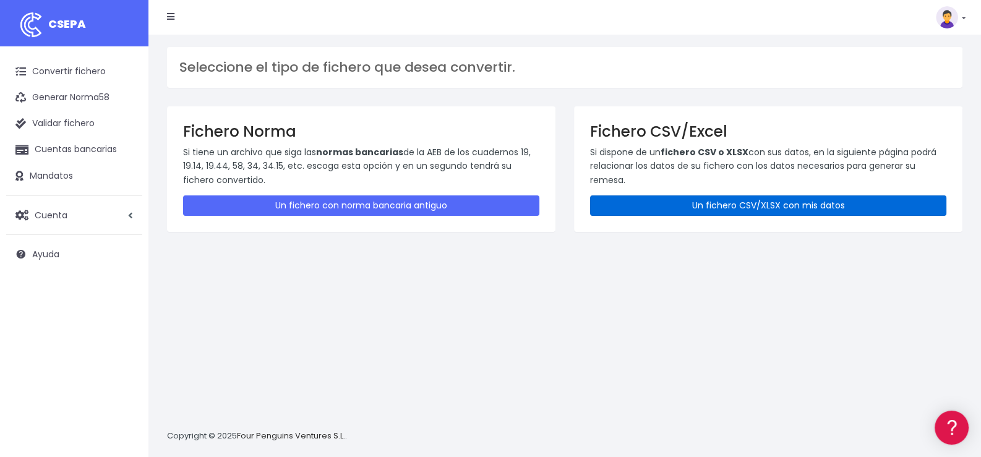
click at [753, 201] on link "Un fichero CSV/XLSX con mis datos" at bounding box center [768, 205] width 356 height 20
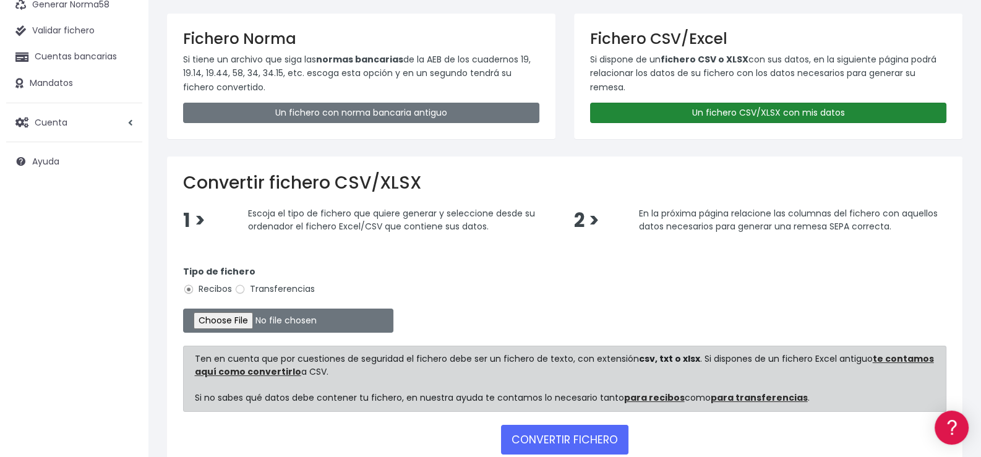
scroll to position [167, 0]
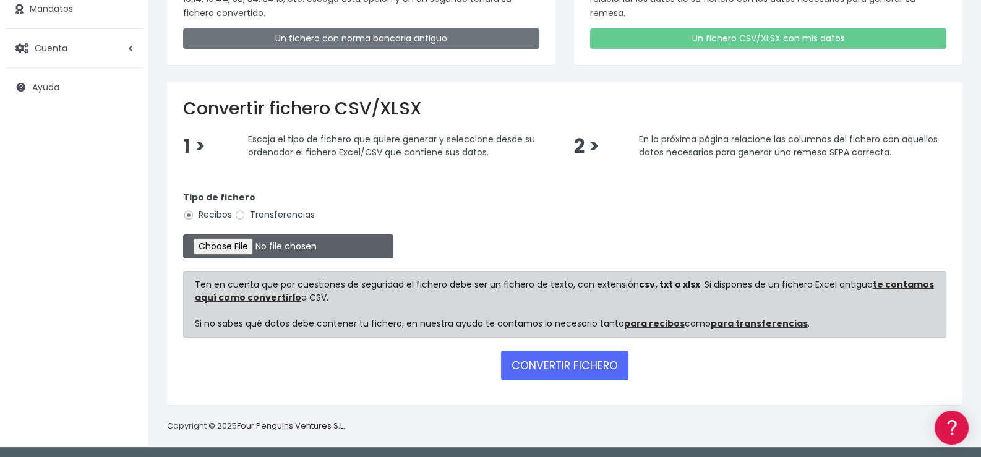
click at [236, 244] on input "file" at bounding box center [288, 246] width 210 height 24
type input "C:\fakepath\06 - Bética Octubre.xlsx"
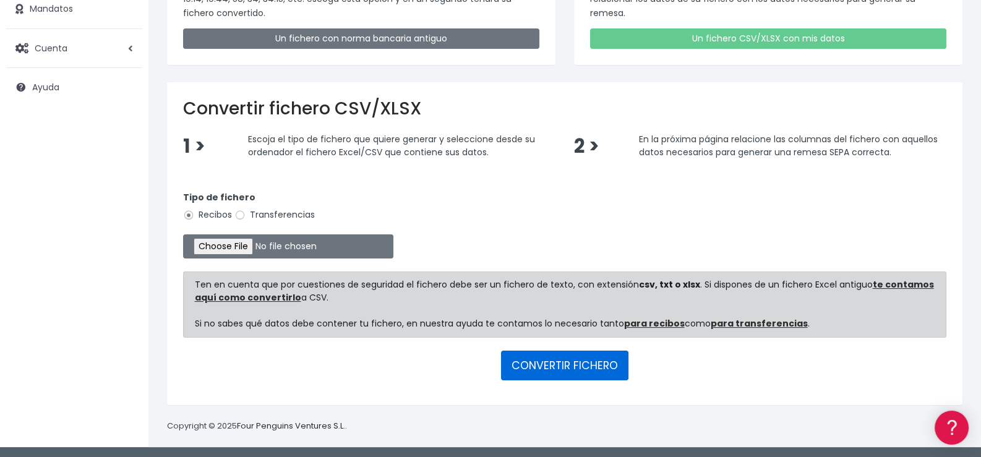
click at [569, 361] on button "CONVERTIR FICHERO" at bounding box center [564, 366] width 127 height 30
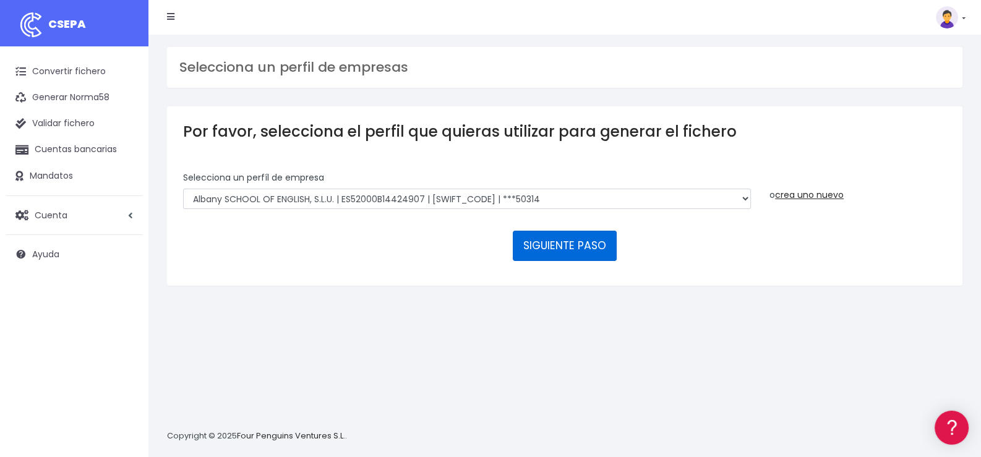
click at [569, 247] on button "SIGUIENTE PASO" at bounding box center [565, 246] width 104 height 30
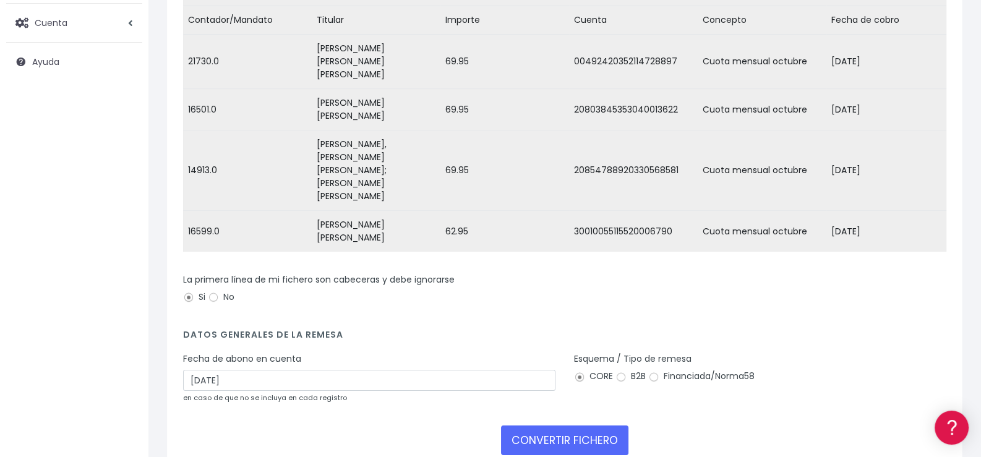
scroll to position [212, 0]
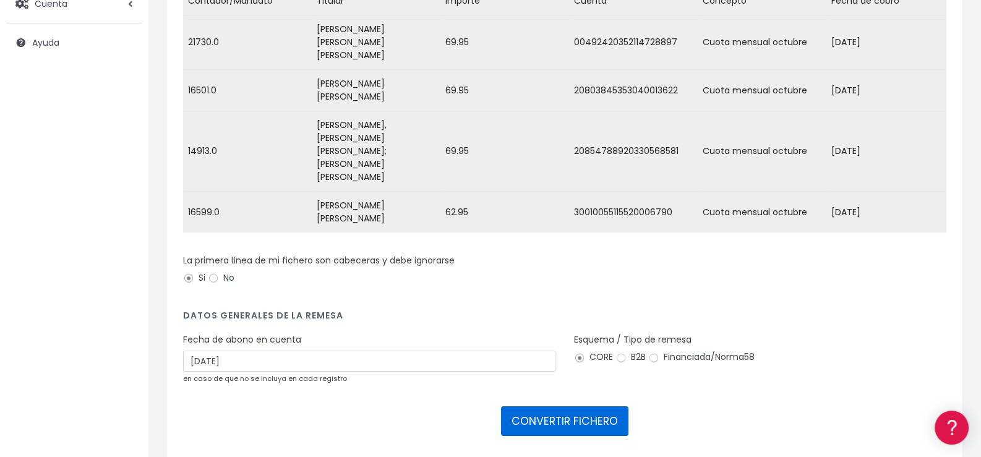
click at [563, 406] on button "CONVERTIR FICHERO" at bounding box center [564, 421] width 127 height 30
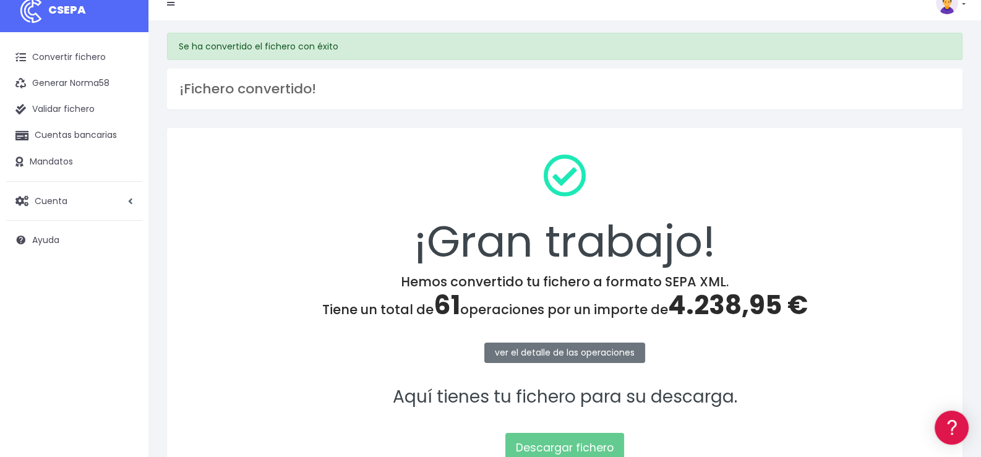
scroll to position [132, 0]
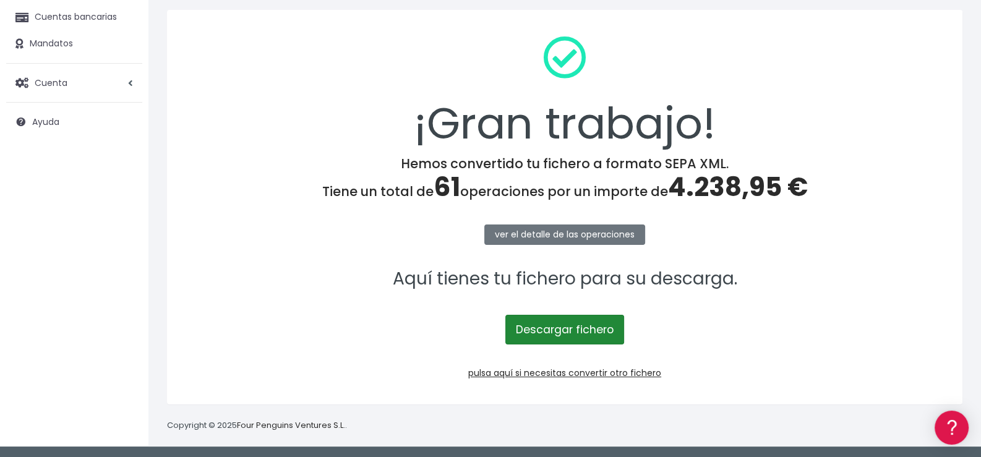
click at [566, 332] on link "Descargar fichero" at bounding box center [564, 330] width 119 height 30
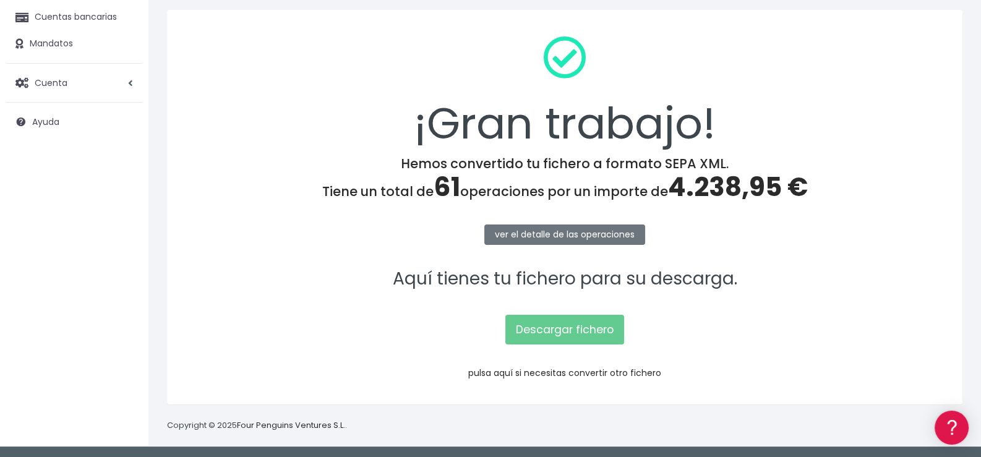
click at [560, 370] on link "pulsa aquí si necesitas convertir otro fichero" at bounding box center [564, 373] width 193 height 12
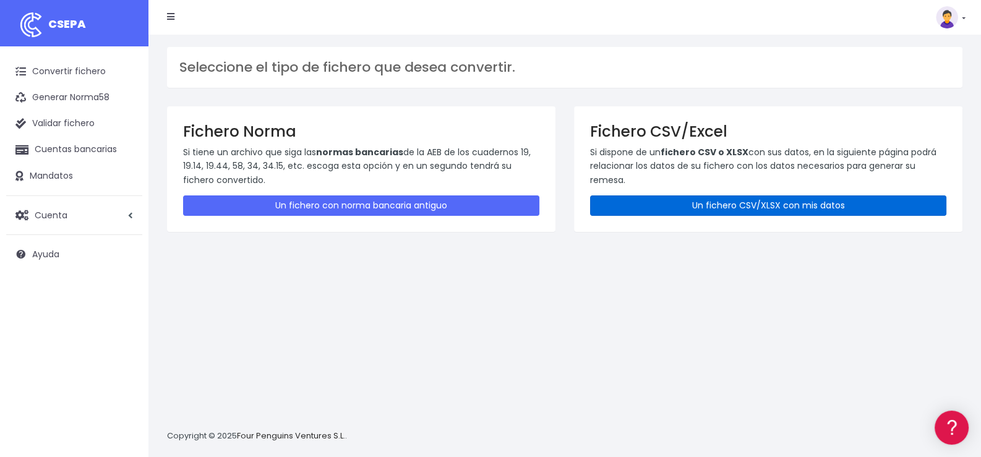
click at [753, 207] on link "Un fichero CSV/XLSX con mis datos" at bounding box center [768, 205] width 356 height 20
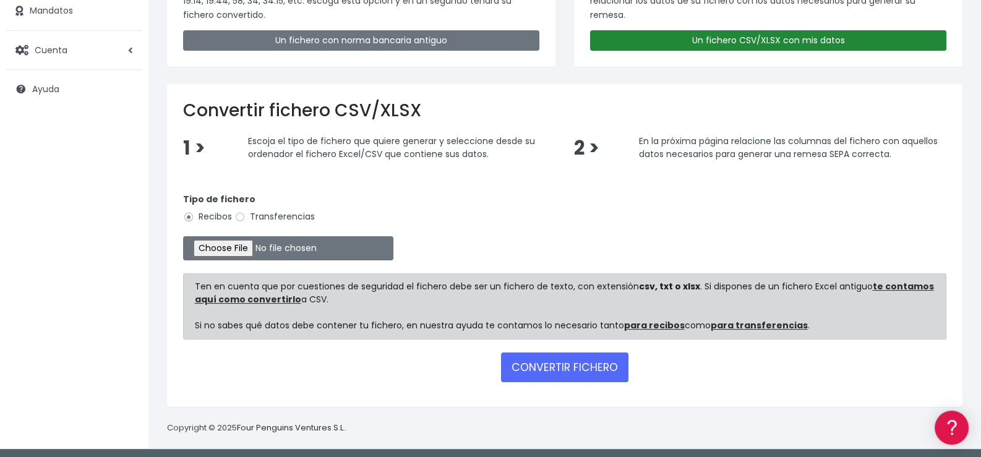
scroll to position [167, 0]
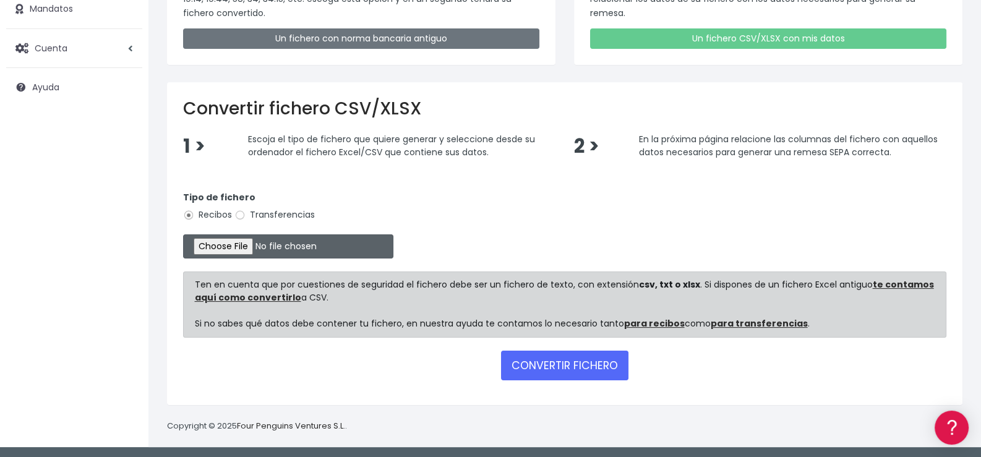
click at [262, 249] on input "file" at bounding box center [288, 246] width 210 height 24
type input "C:\fakepath\07 - Las Esclavas Octubre.xlsx"
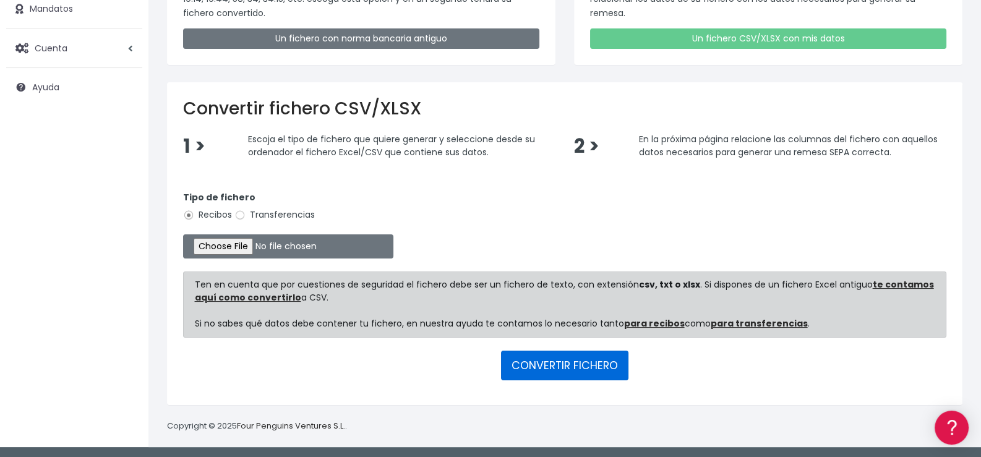
click at [564, 364] on button "CONVERTIR FICHERO" at bounding box center [564, 366] width 127 height 30
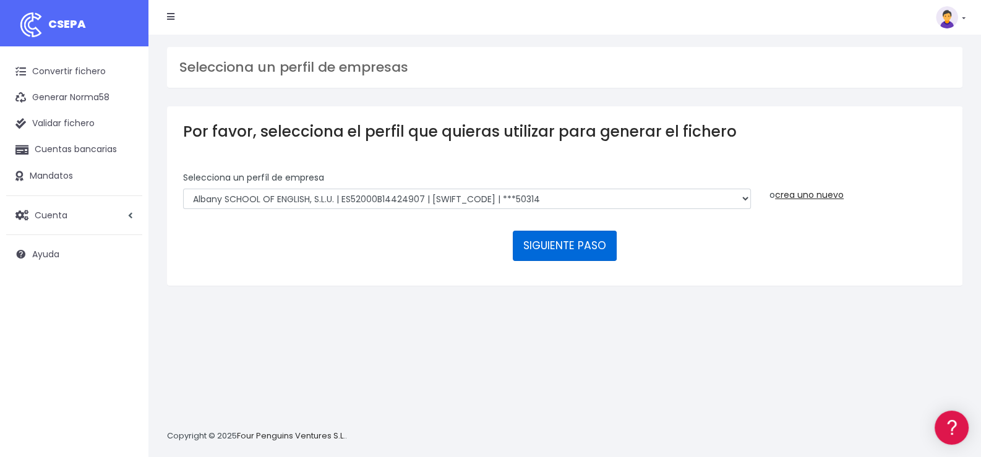
click at [557, 242] on button "SIGUIENTE PASO" at bounding box center [565, 246] width 104 height 30
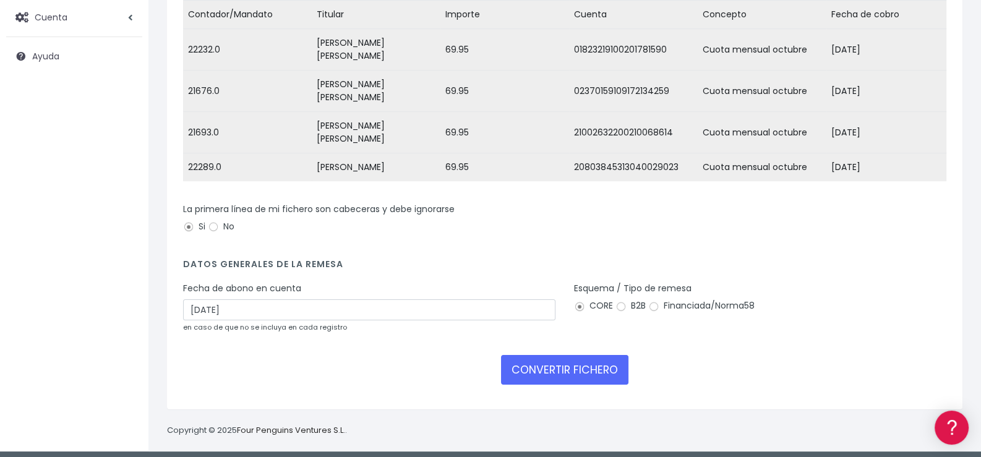
scroll to position [199, 0]
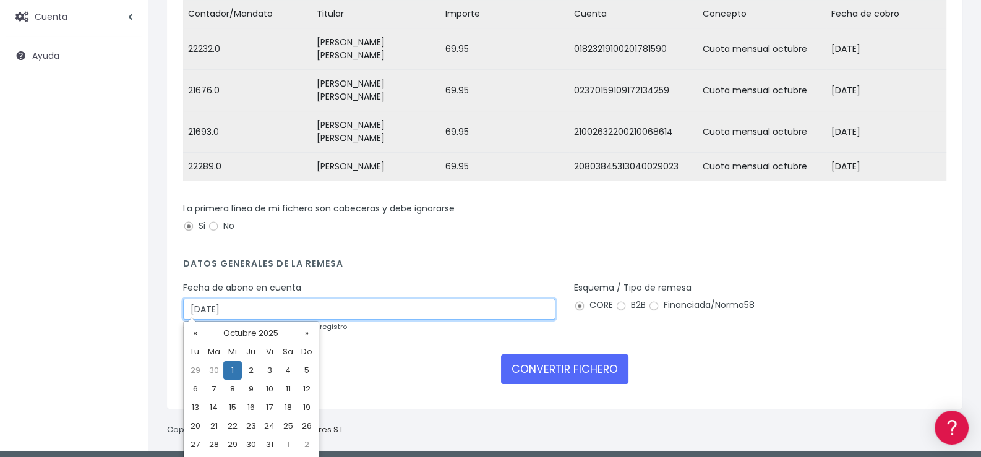
click at [333, 305] on input "[DATE]" at bounding box center [369, 309] width 372 height 21
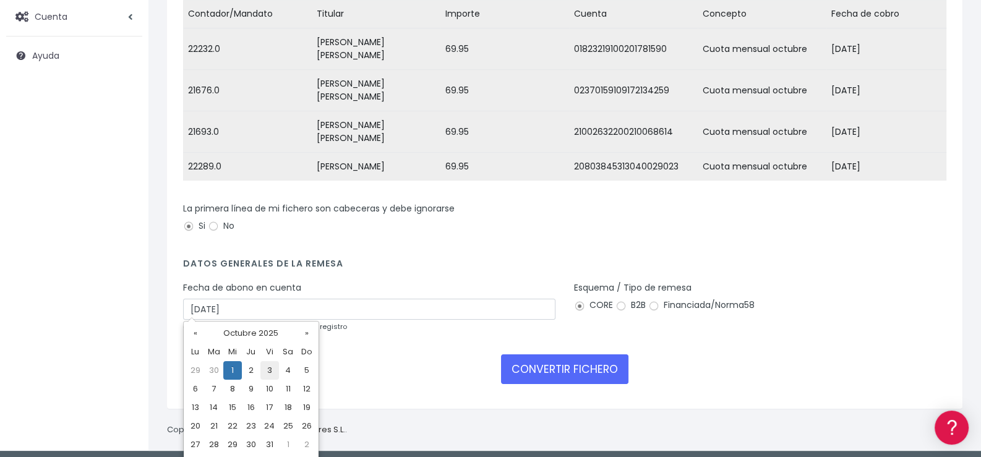
click at [271, 369] on td "3" at bounding box center [269, 370] width 19 height 19
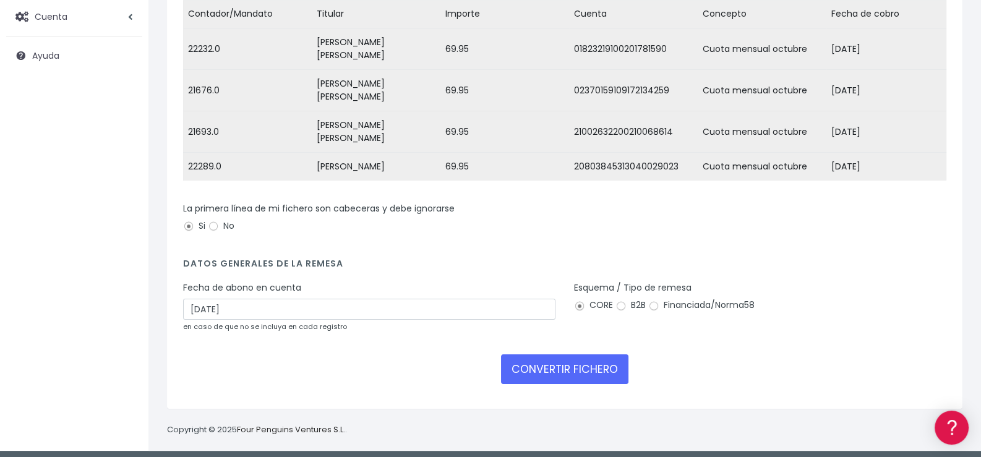
type input "[DATE]"
click at [560, 367] on button "CONVERTIR FICHERO" at bounding box center [564, 369] width 127 height 30
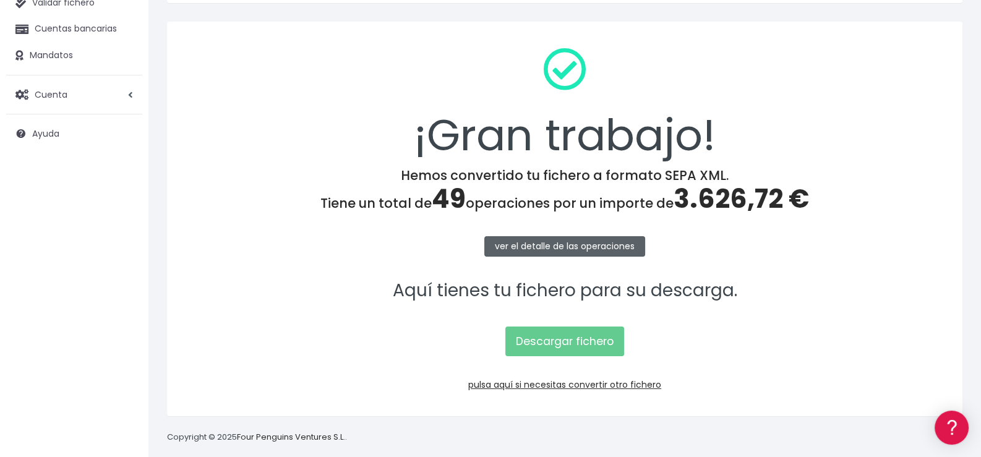
scroll to position [123, 0]
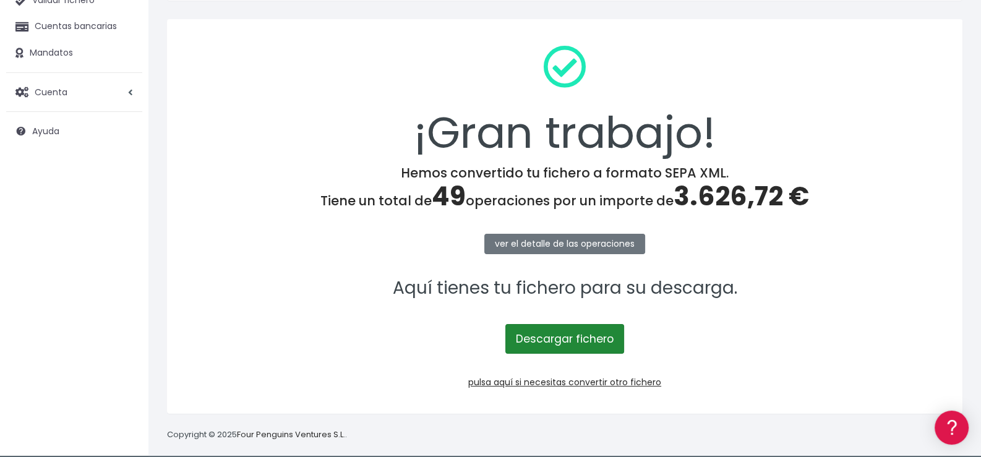
click at [581, 340] on link "Descargar fichero" at bounding box center [564, 339] width 119 height 30
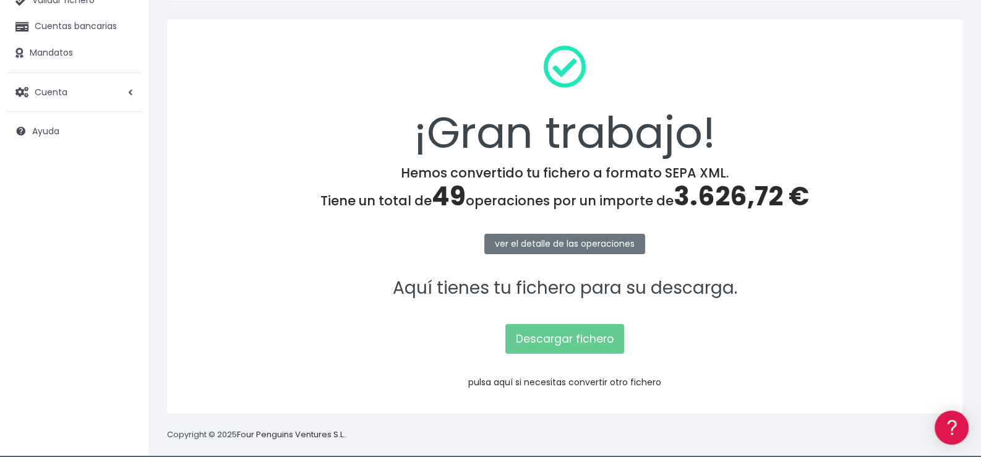
click at [555, 382] on link "pulsa aquí si necesitas convertir otro fichero" at bounding box center [564, 382] width 193 height 12
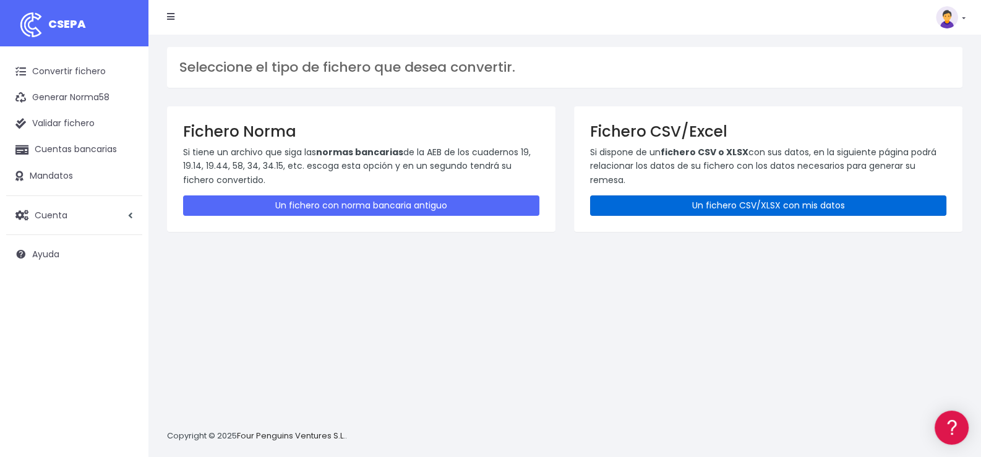
click at [789, 204] on link "Un fichero CSV/XLSX con mis datos" at bounding box center [768, 205] width 356 height 20
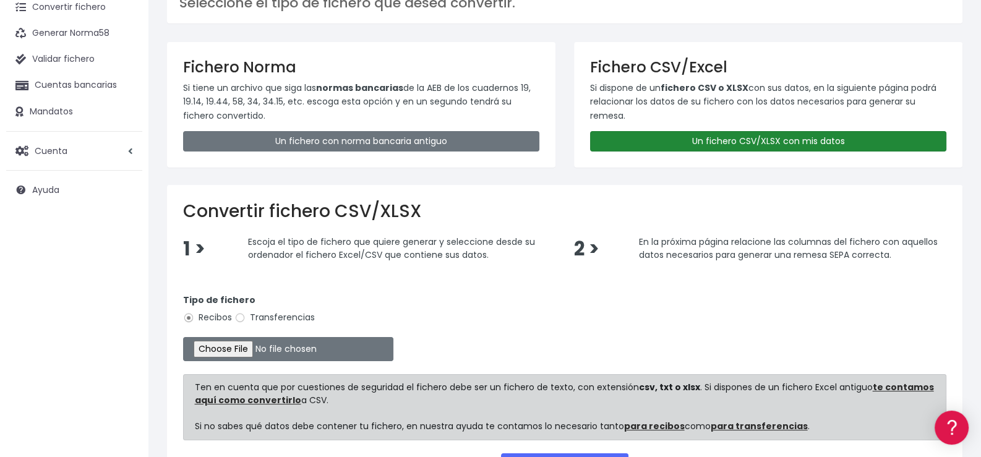
scroll to position [167, 0]
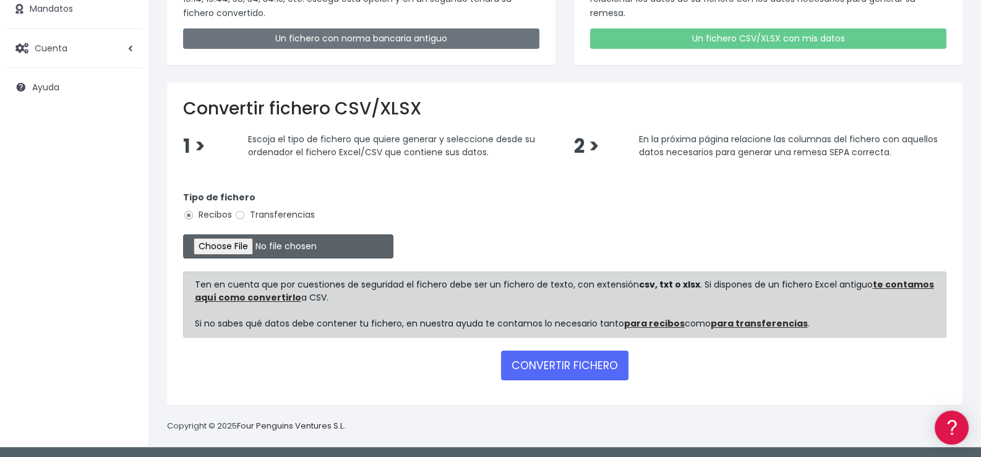
click at [259, 247] on input "file" at bounding box center [288, 246] width 210 height 24
type input "C:\fakepath\08 - Online Octubre.xlsx"
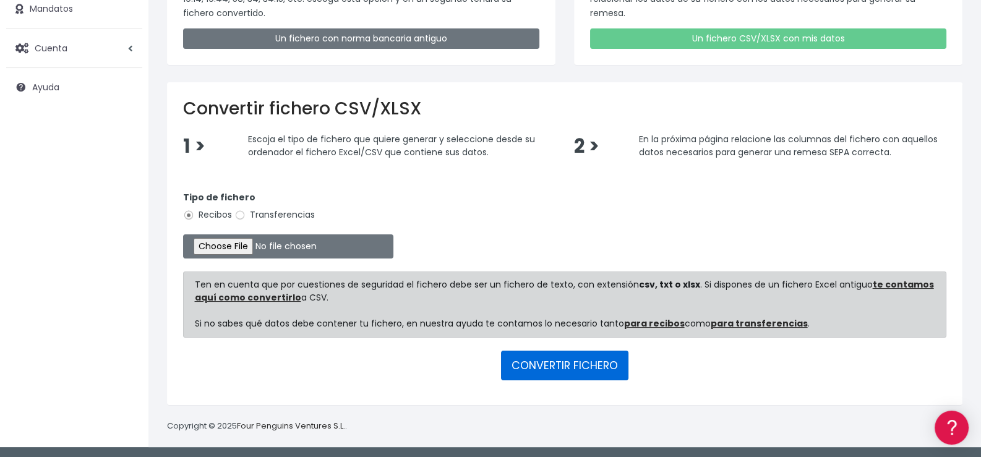
click at [563, 365] on button "CONVERTIR FICHERO" at bounding box center [564, 366] width 127 height 30
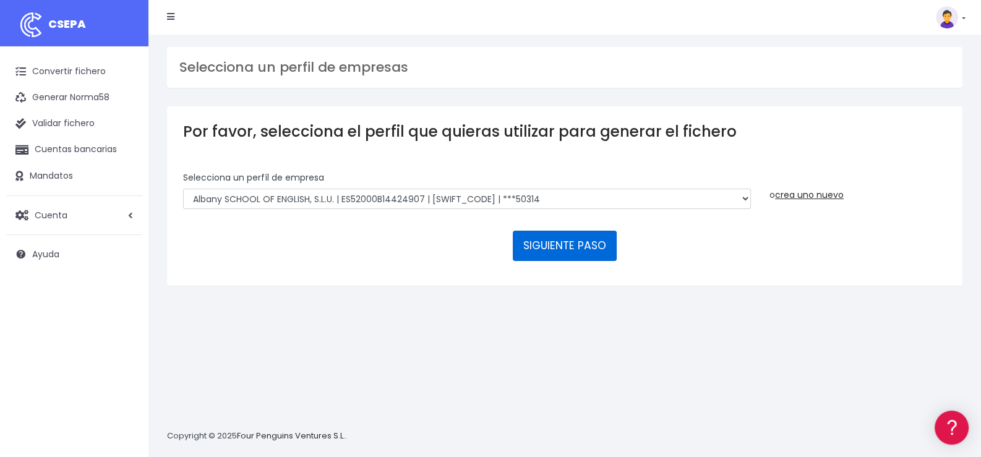
click at [555, 241] on button "SIGUIENTE PASO" at bounding box center [565, 246] width 104 height 30
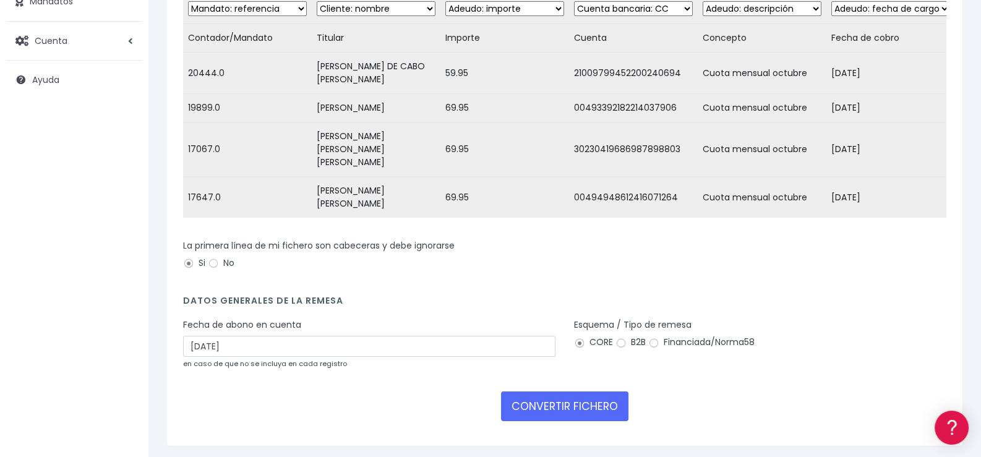
scroll to position [186, 0]
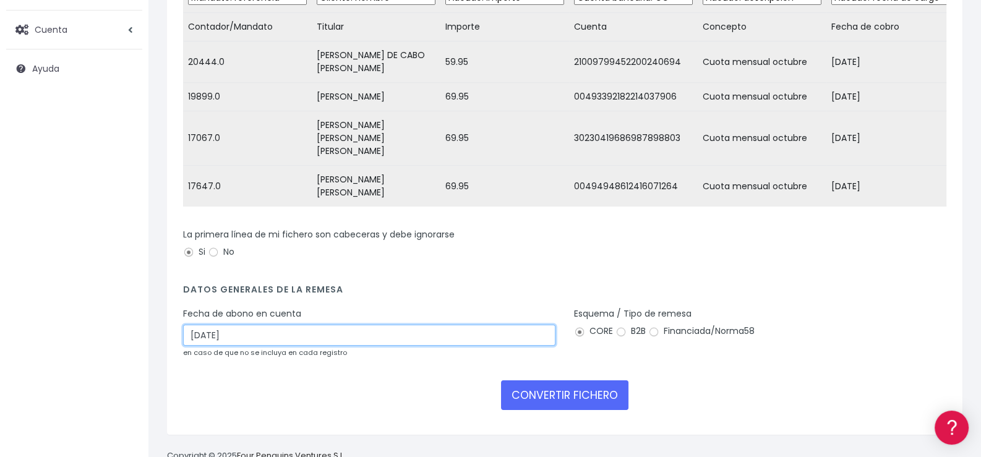
click at [285, 325] on input "[DATE]" at bounding box center [369, 335] width 372 height 21
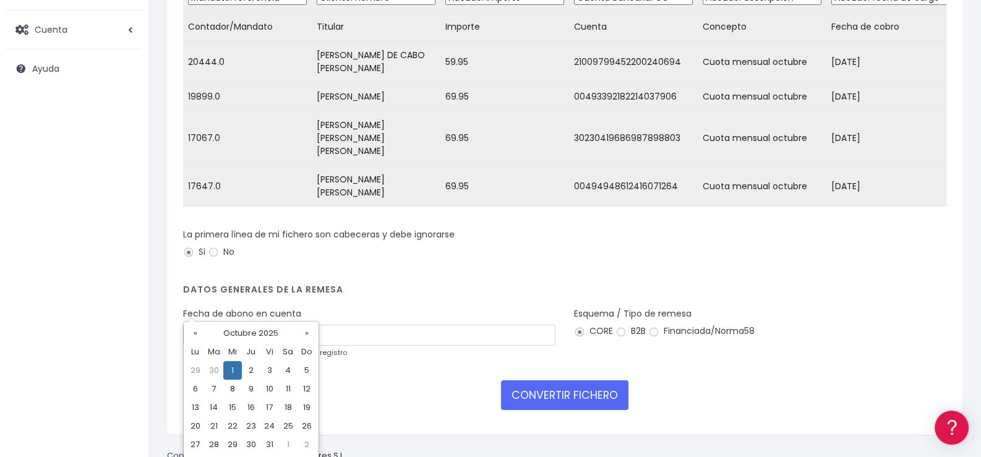
click at [274, 369] on td "3" at bounding box center [269, 370] width 19 height 19
type input "[DATE]"
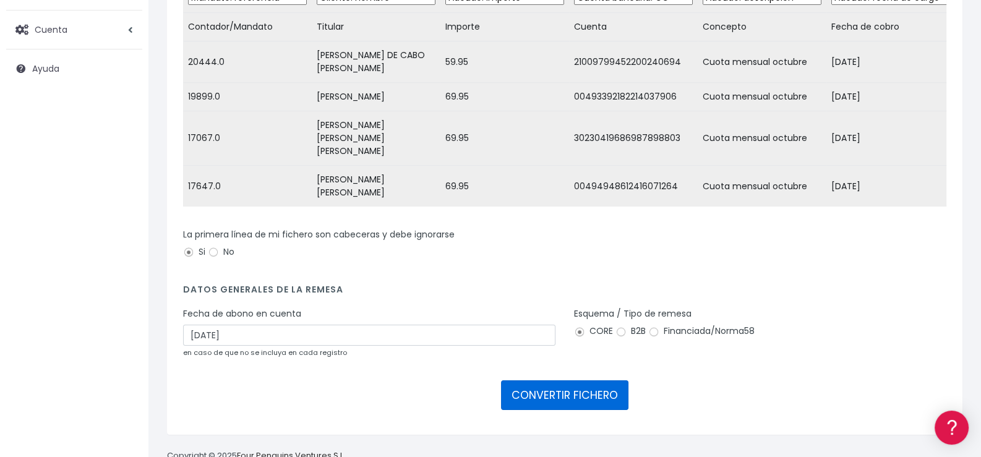
click at [555, 380] on button "CONVERTIR FICHERO" at bounding box center [564, 395] width 127 height 30
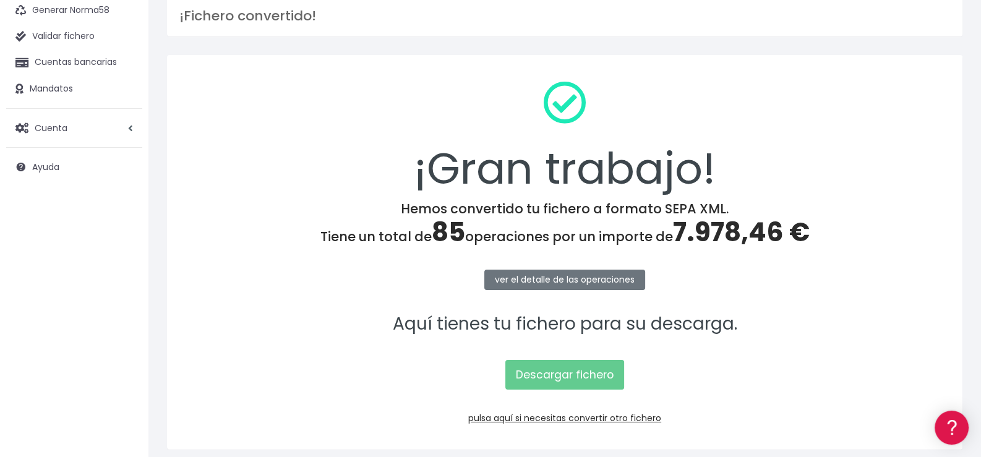
scroll to position [123, 0]
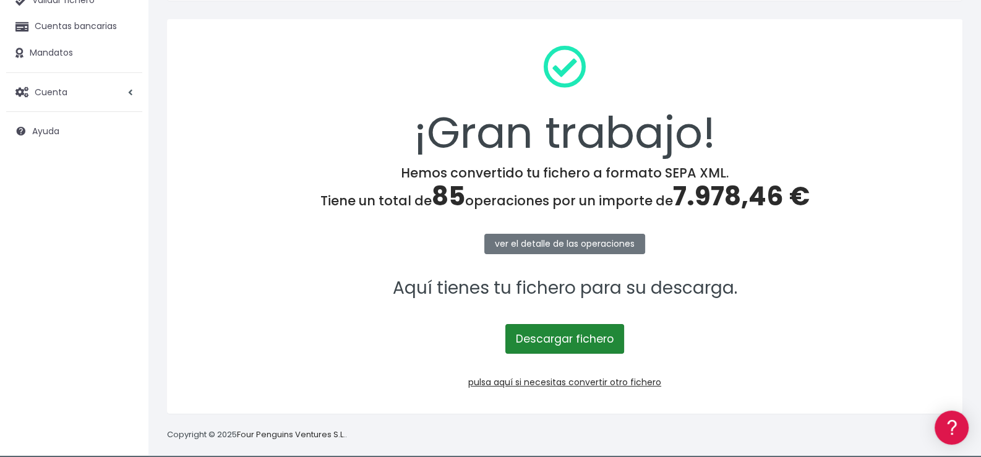
click at [568, 337] on link "Descargar fichero" at bounding box center [564, 339] width 119 height 30
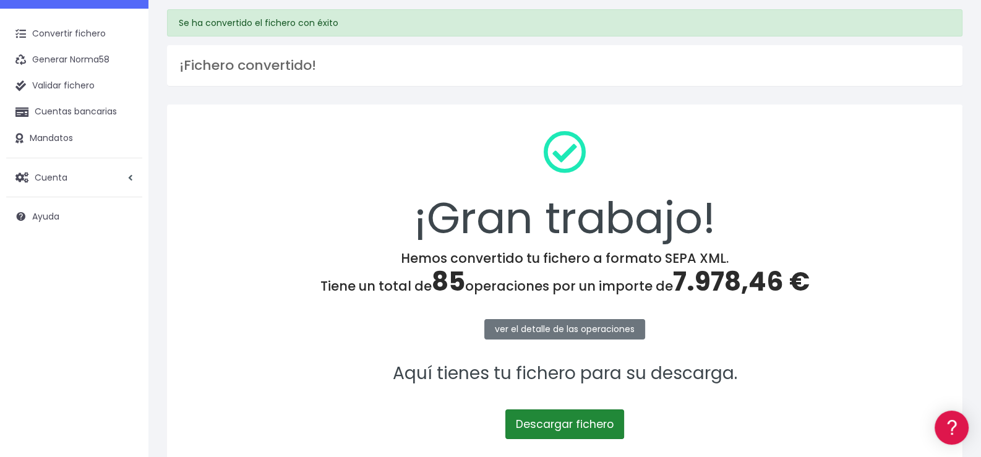
scroll to position [0, 0]
